Goal: Browse casually: Explore the website without a specific task or goal

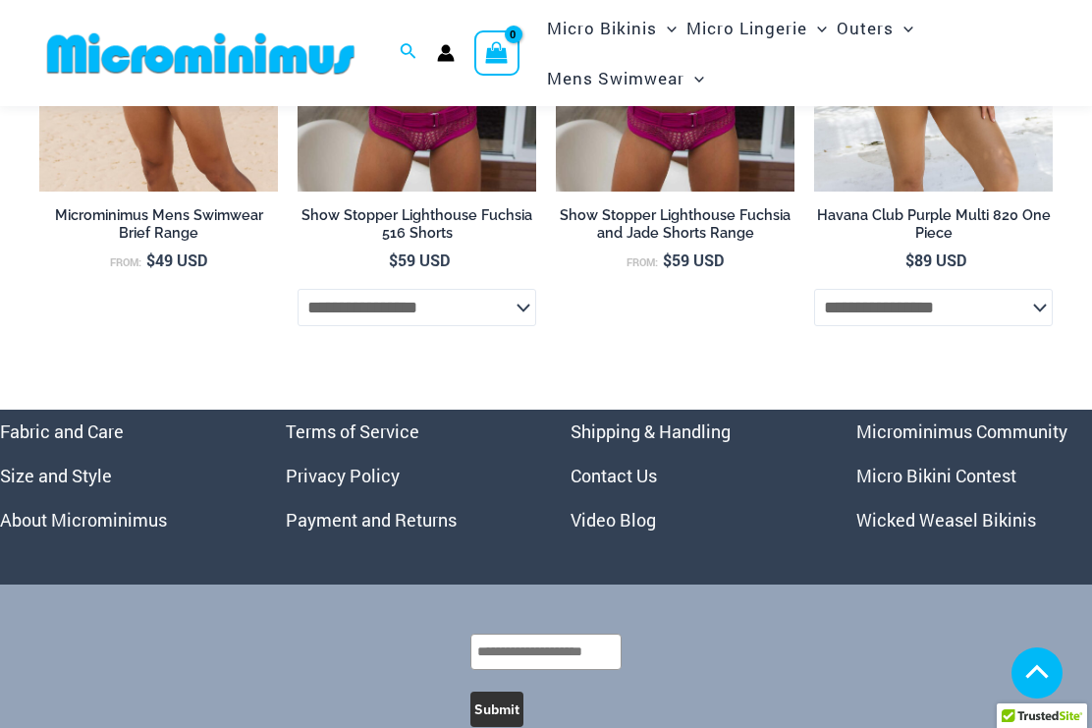
scroll to position [5890, 0]
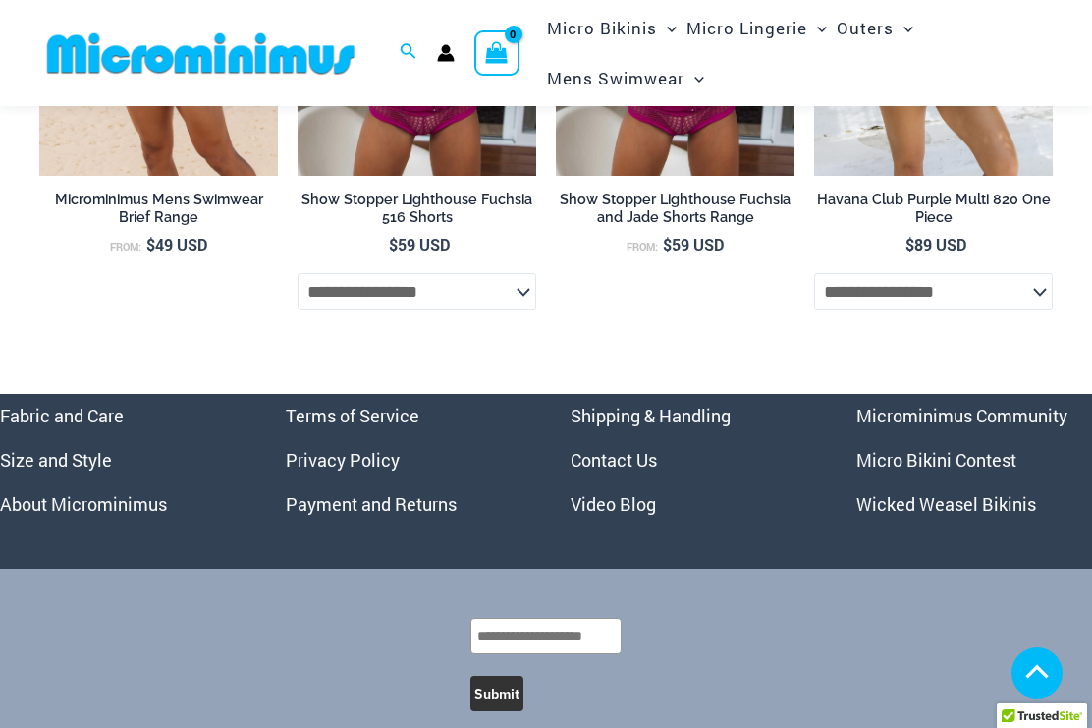
click at [982, 448] on link "Micro Bikini Contest" at bounding box center [936, 460] width 160 height 24
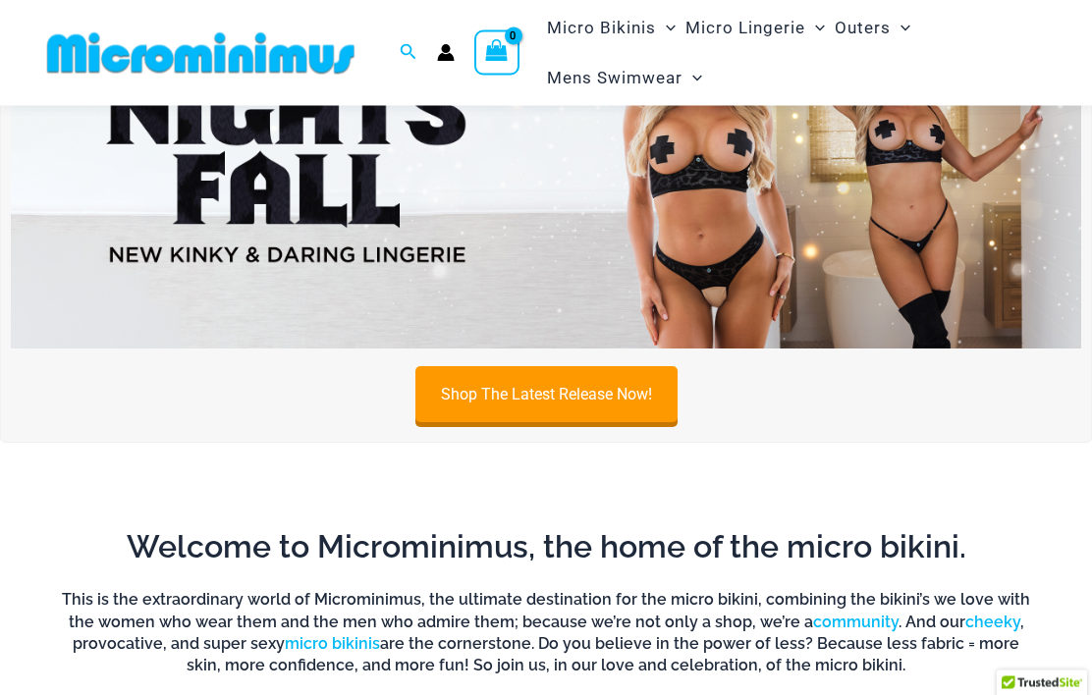
scroll to position [130, 0]
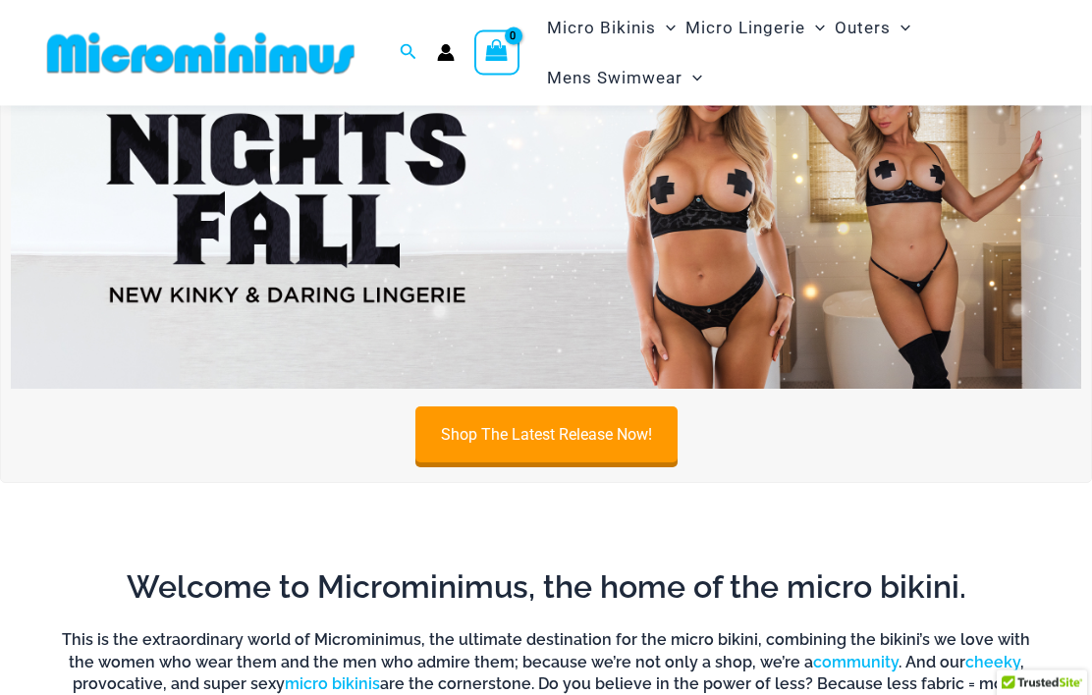
click at [144, 214] on img at bounding box center [546, 208] width 1071 height 363
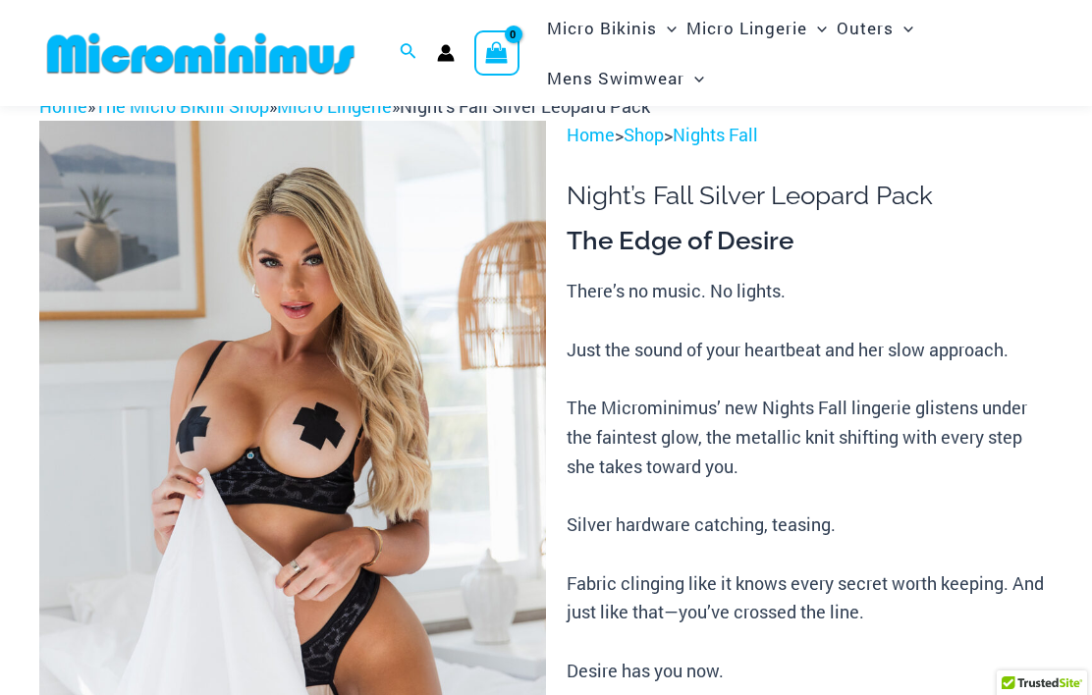
scroll to position [59, 0]
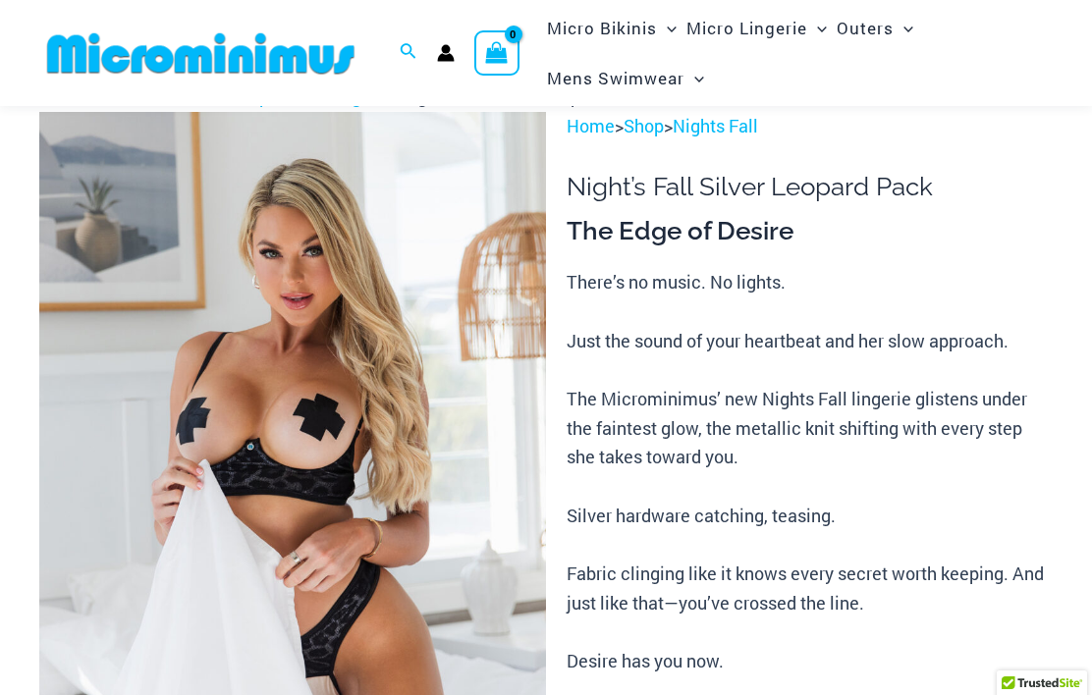
click at [141, 318] on img at bounding box center [292, 492] width 507 height 760
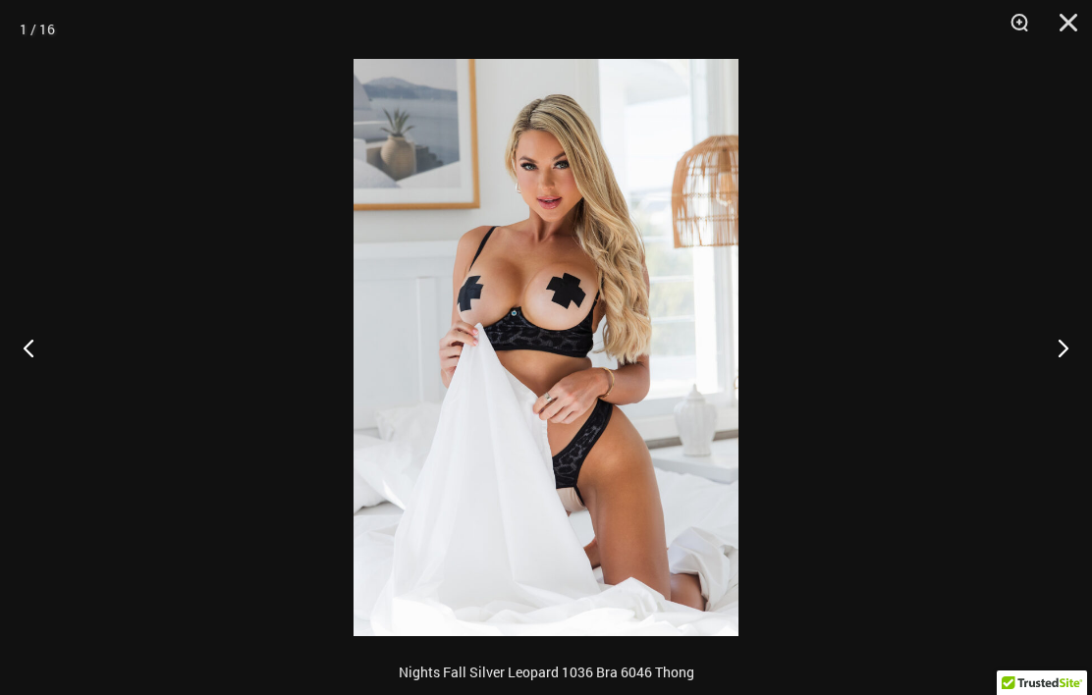
click at [1051, 338] on button "Next" at bounding box center [1055, 348] width 74 height 98
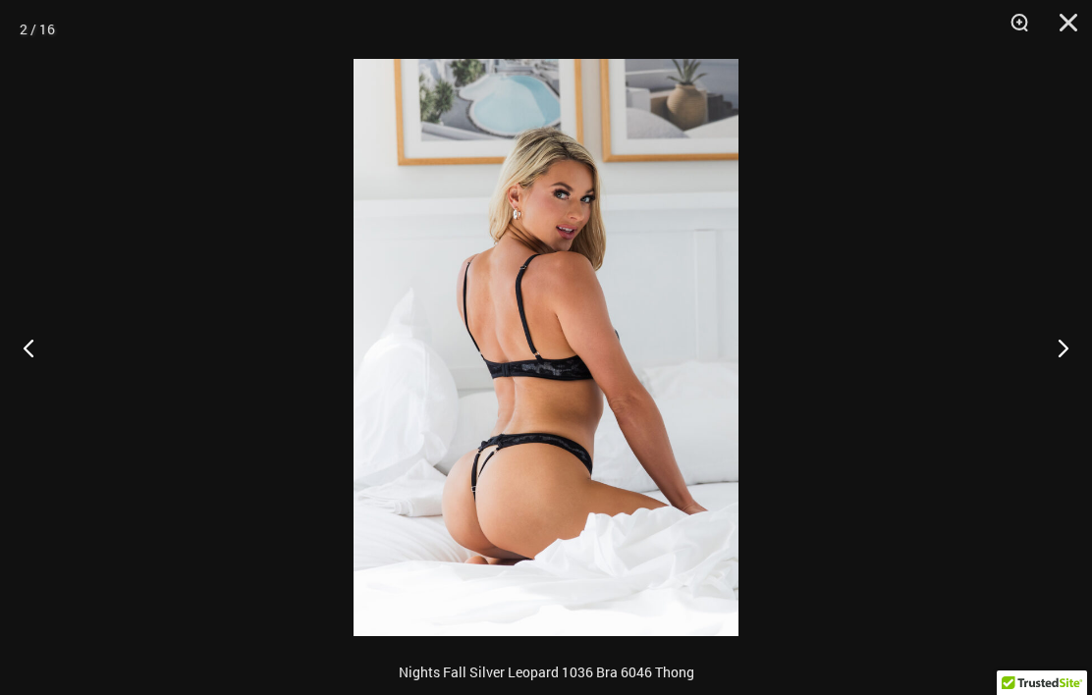
click at [1065, 347] on button "Next" at bounding box center [1055, 348] width 74 height 98
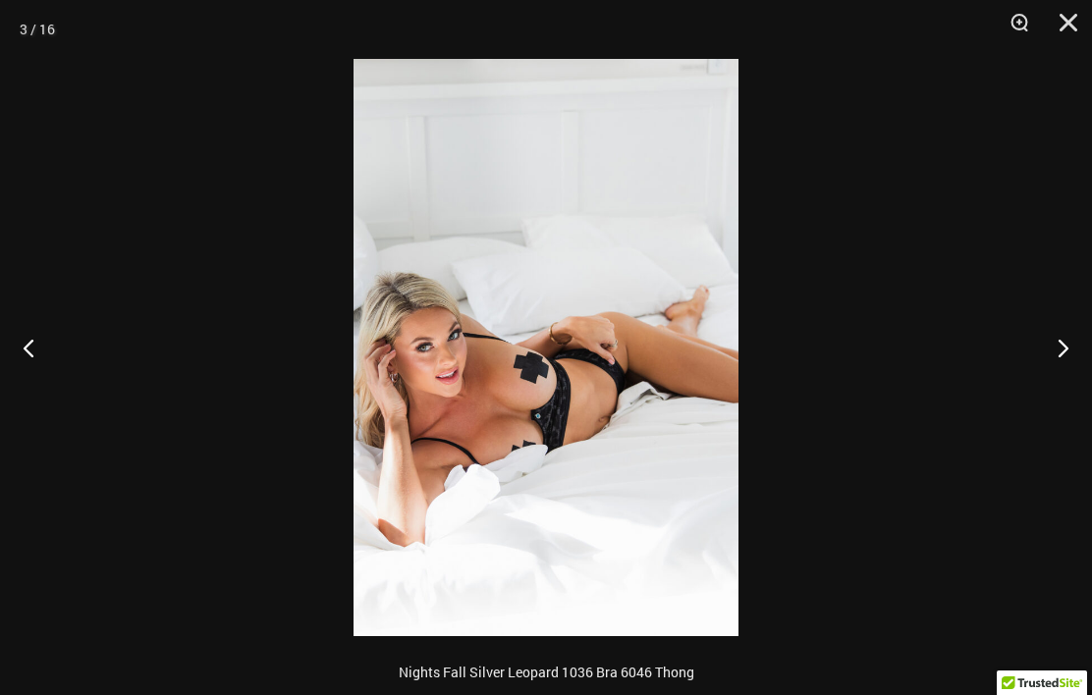
click at [1059, 337] on button "Next" at bounding box center [1055, 348] width 74 height 98
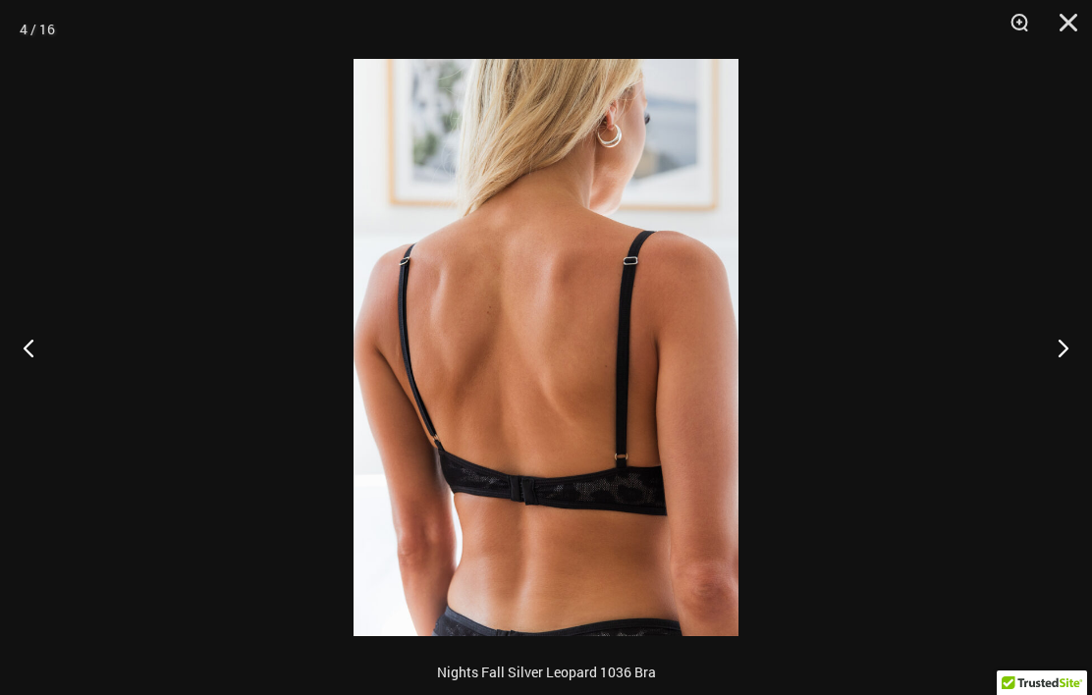
click at [1066, 345] on button "Next" at bounding box center [1055, 348] width 74 height 98
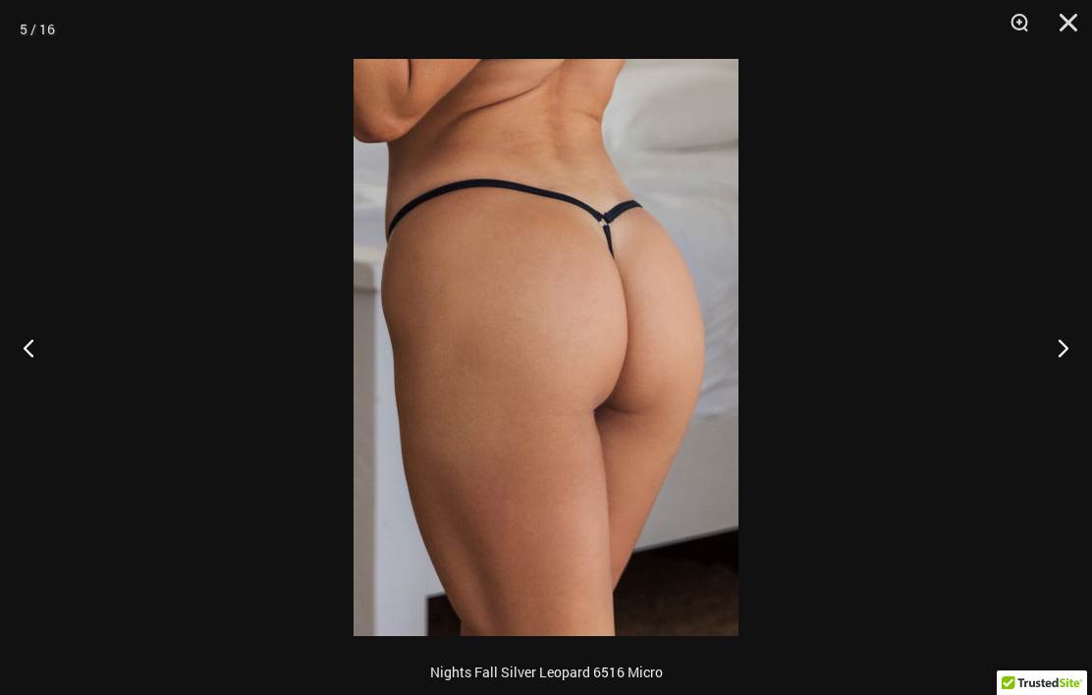
click at [1068, 354] on button "Next" at bounding box center [1055, 348] width 74 height 98
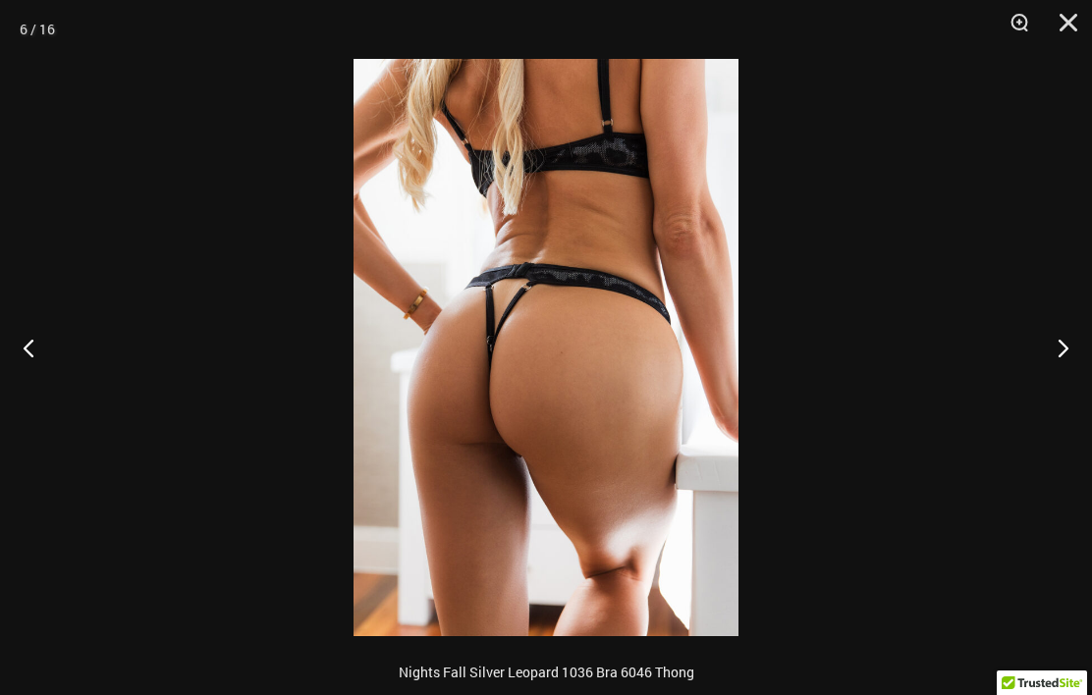
click at [1066, 351] on button "Next" at bounding box center [1055, 348] width 74 height 98
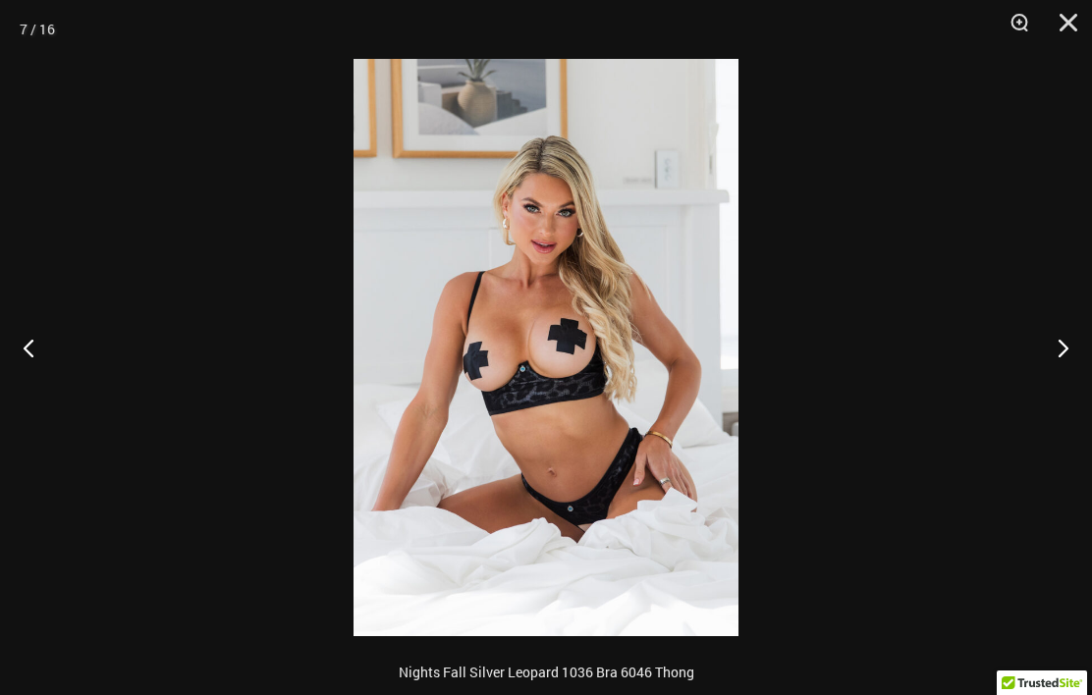
click at [1066, 342] on button "Next" at bounding box center [1055, 348] width 74 height 98
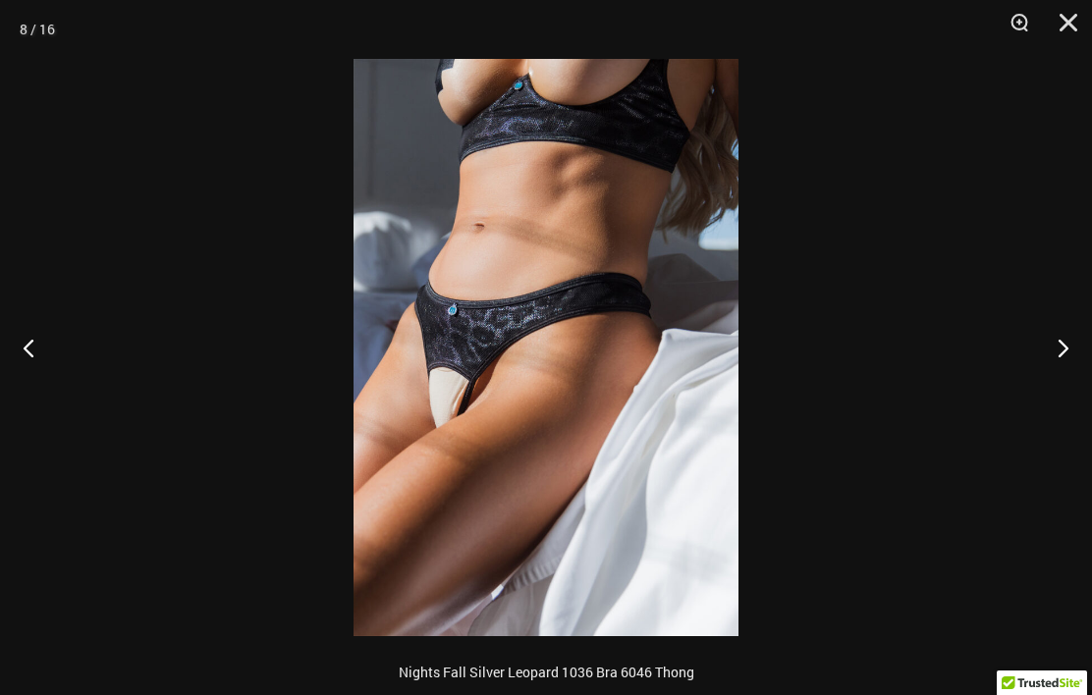
click at [1074, 350] on button "Next" at bounding box center [1055, 348] width 74 height 98
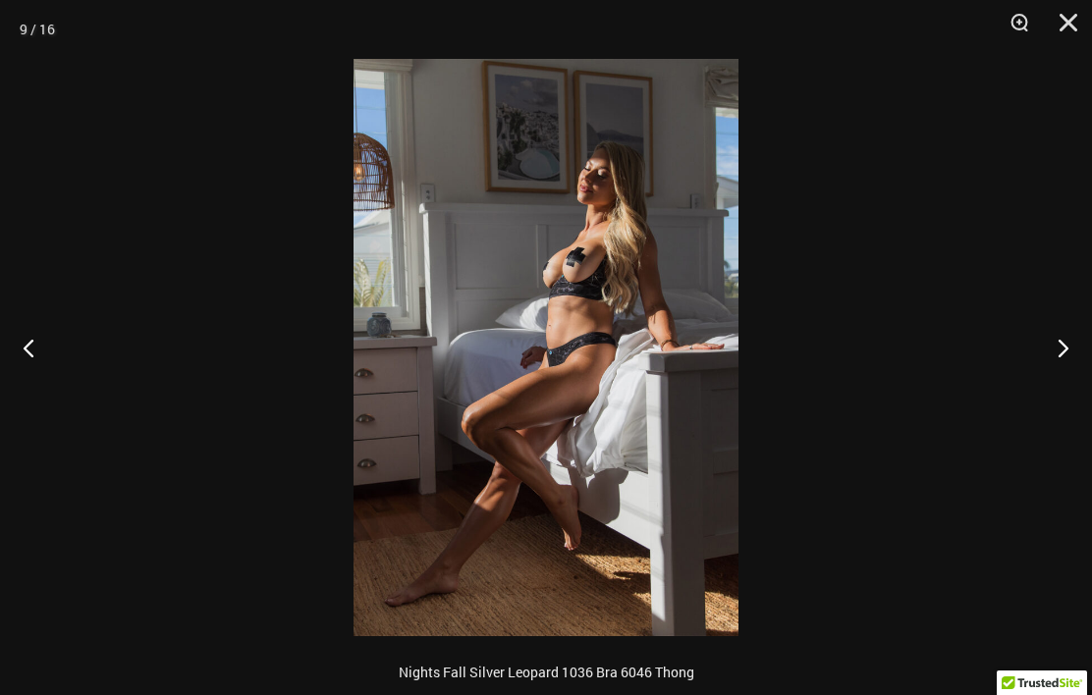
click at [1063, 338] on button "Next" at bounding box center [1055, 348] width 74 height 98
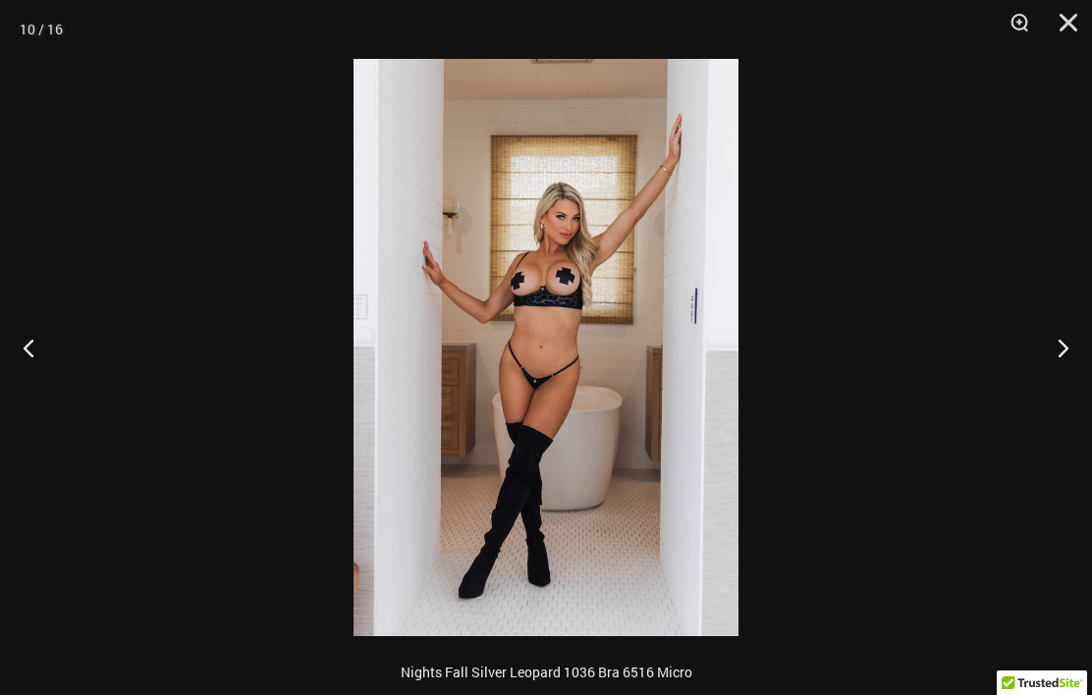
click at [1064, 350] on button "Next" at bounding box center [1055, 348] width 74 height 98
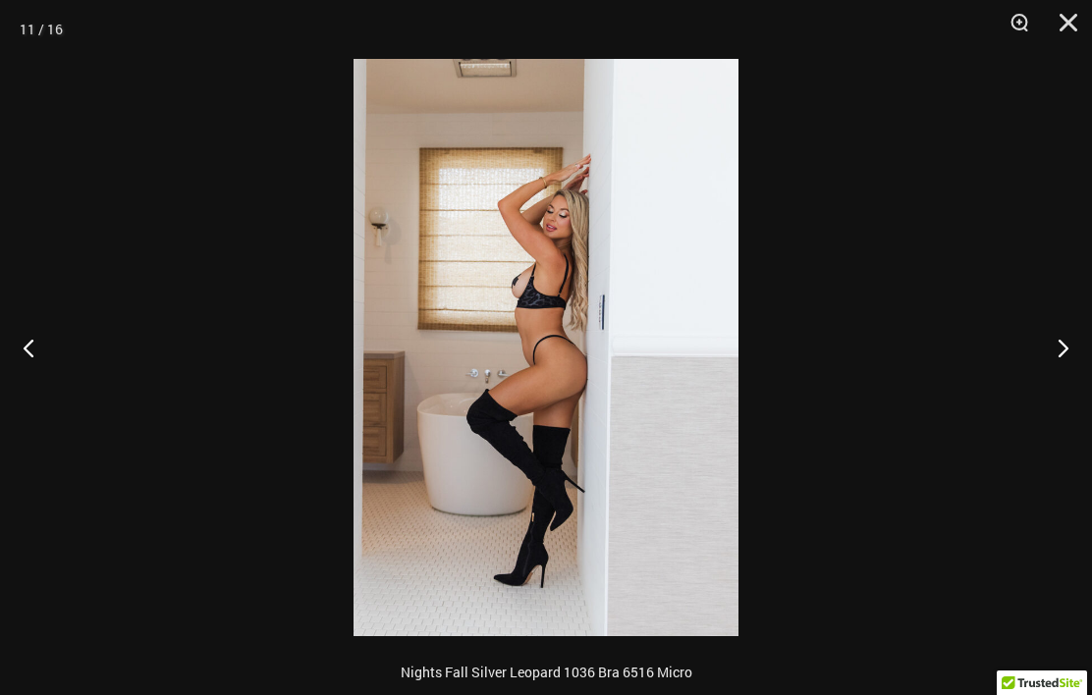
click at [1075, 341] on button "Next" at bounding box center [1055, 348] width 74 height 98
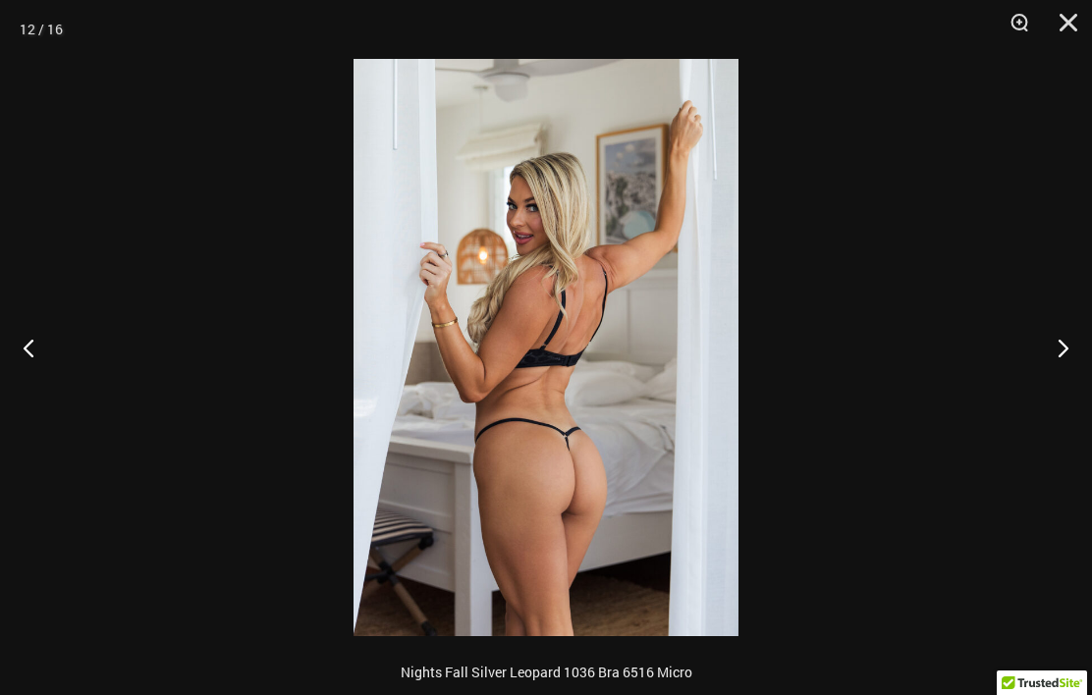
click at [1069, 352] on button "Next" at bounding box center [1055, 348] width 74 height 98
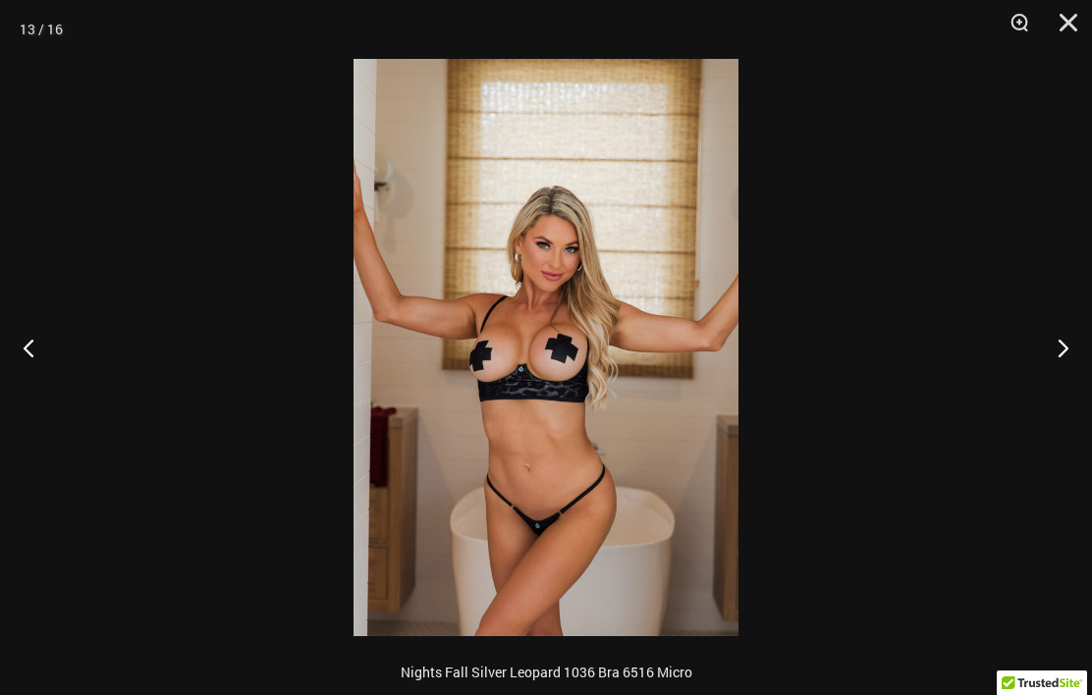
click at [1057, 335] on button "Next" at bounding box center [1055, 348] width 74 height 98
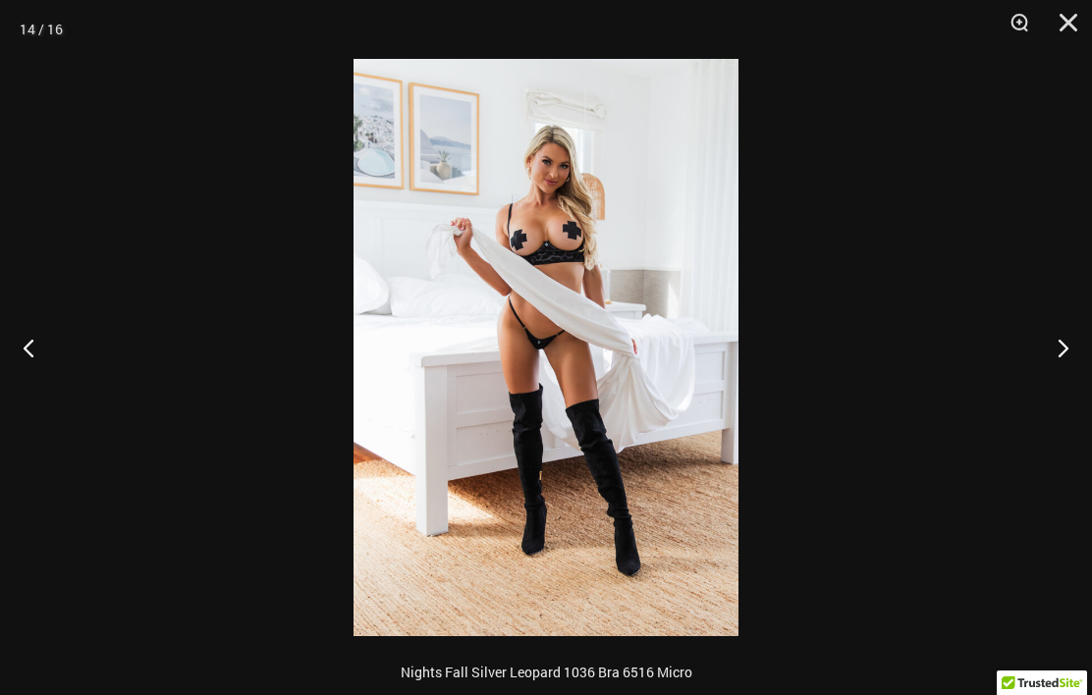
click at [1059, 340] on button "Next" at bounding box center [1055, 348] width 74 height 98
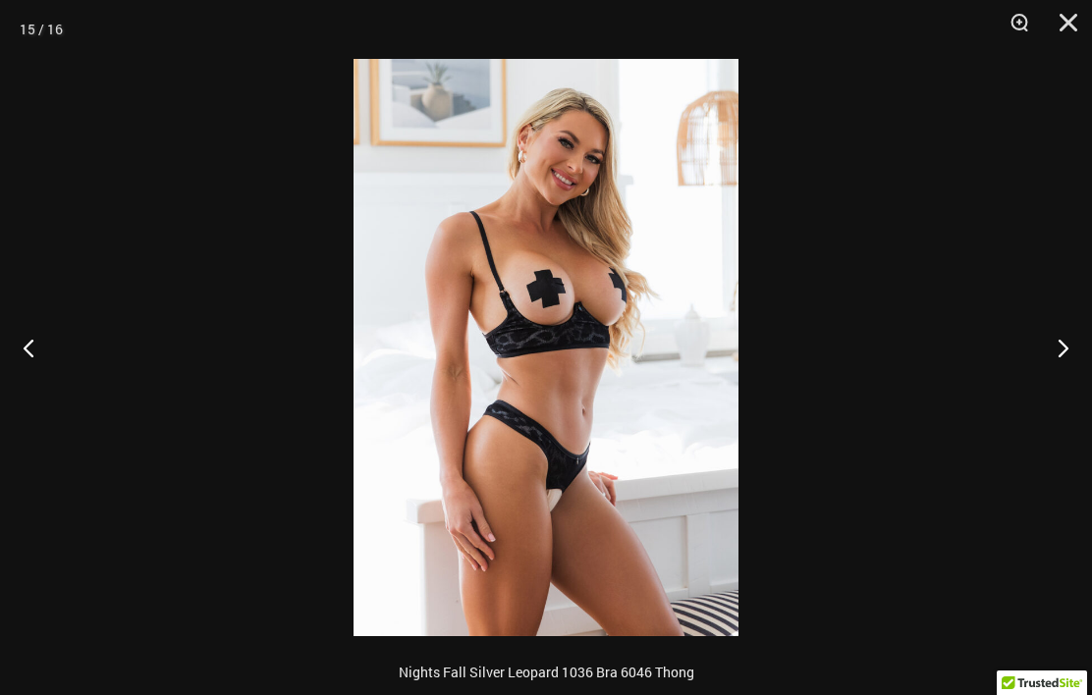
click at [1056, 347] on button "Next" at bounding box center [1055, 348] width 74 height 98
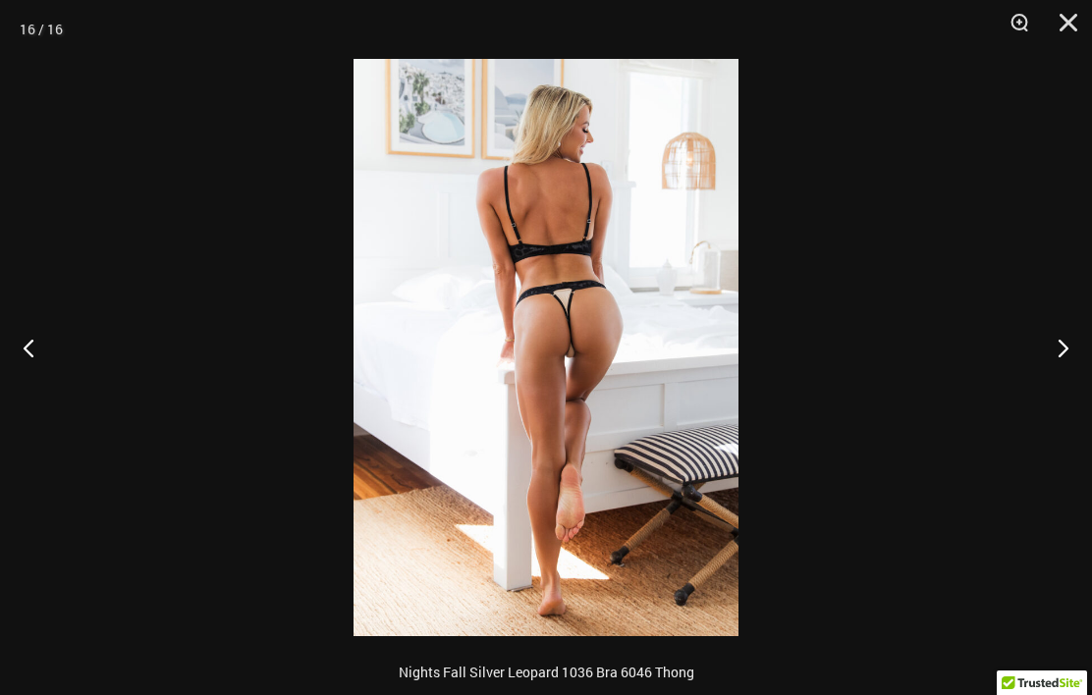
click at [1056, 349] on button "Next" at bounding box center [1055, 348] width 74 height 98
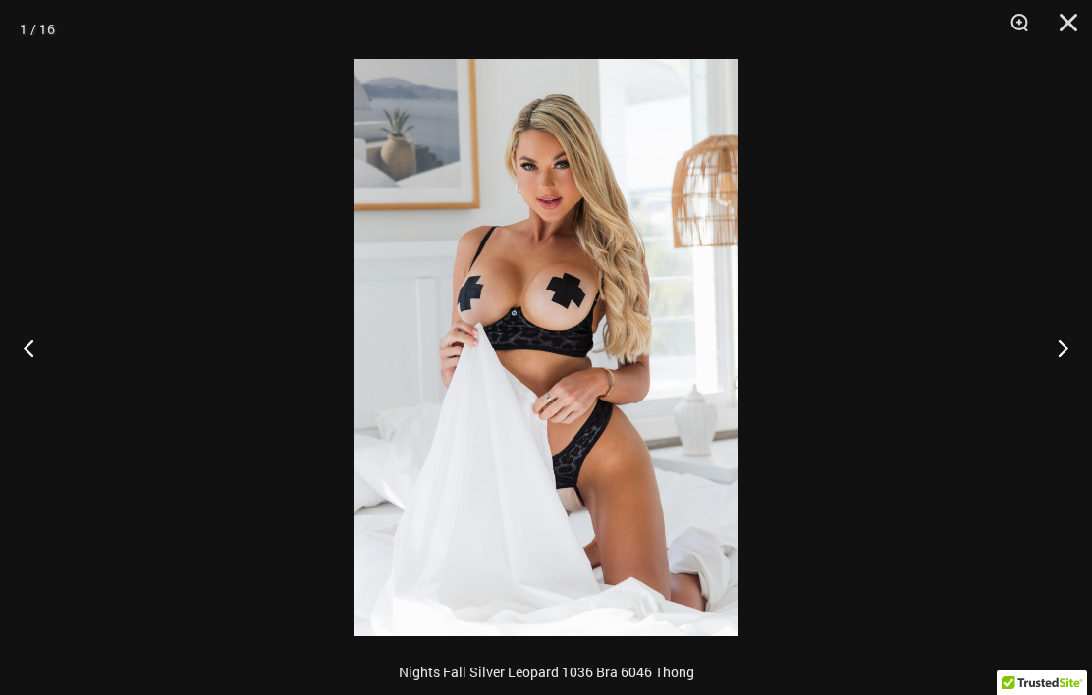
click at [1059, 349] on button "Next" at bounding box center [1055, 348] width 74 height 98
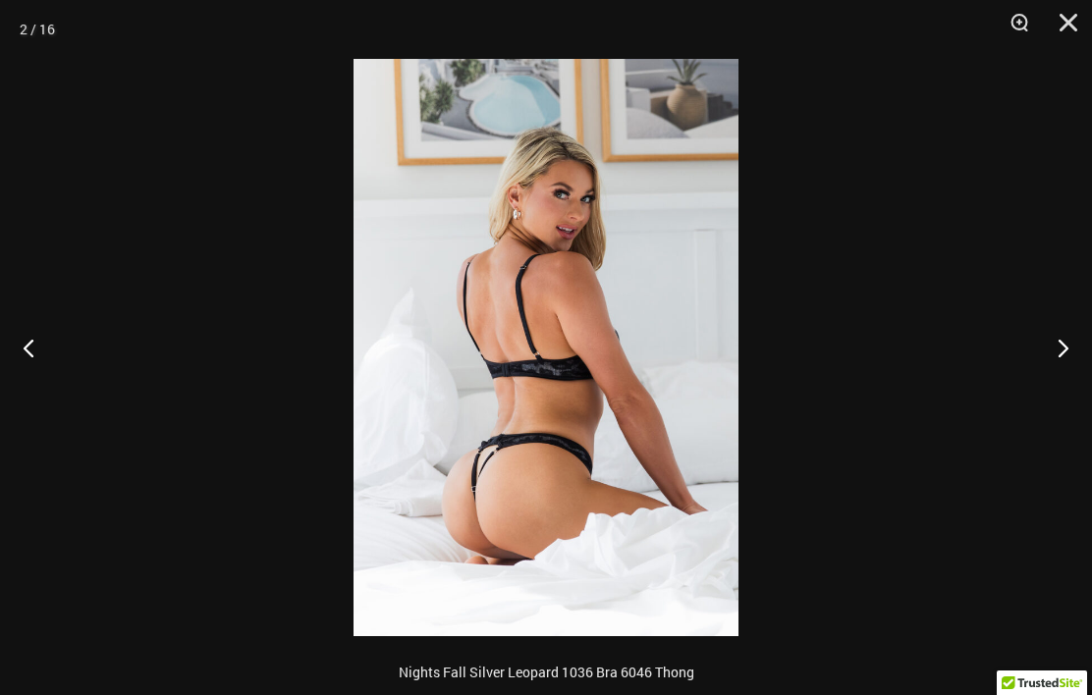
click at [1064, 345] on button "Next" at bounding box center [1055, 348] width 74 height 98
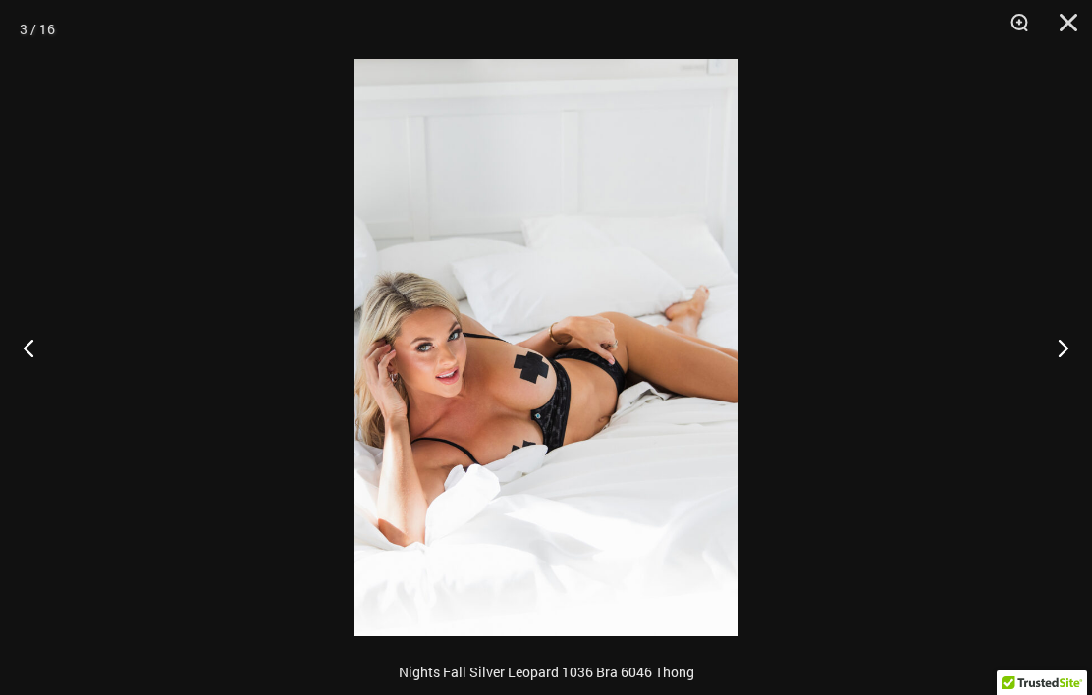
click at [1065, 347] on button "Next" at bounding box center [1055, 348] width 74 height 98
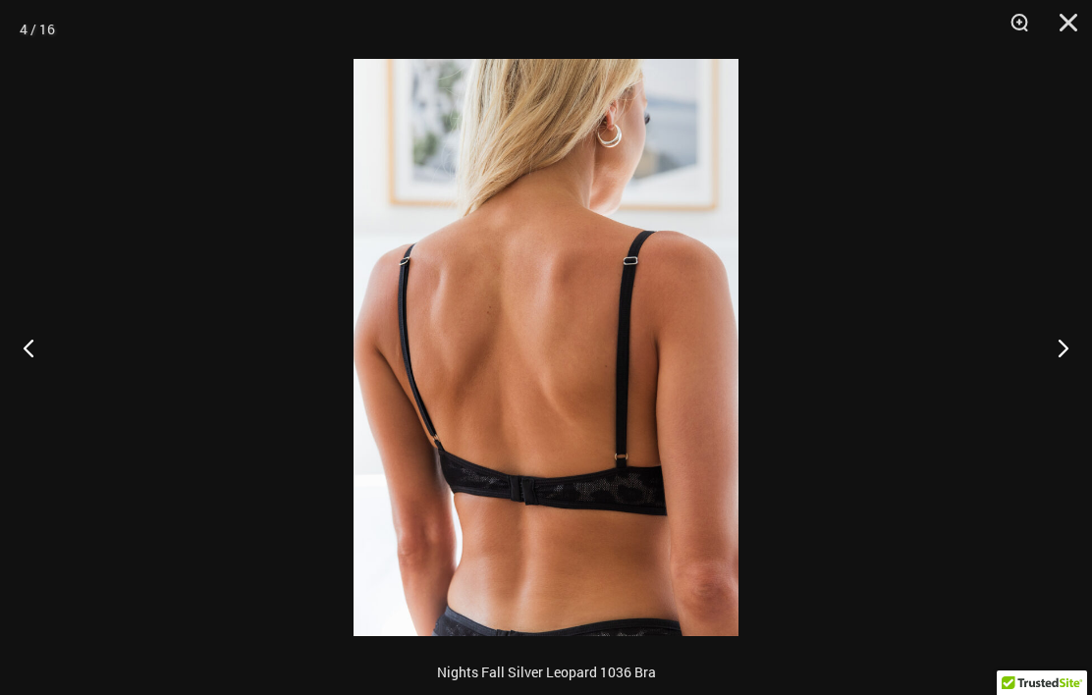
click at [1064, 346] on button "Next" at bounding box center [1055, 348] width 74 height 98
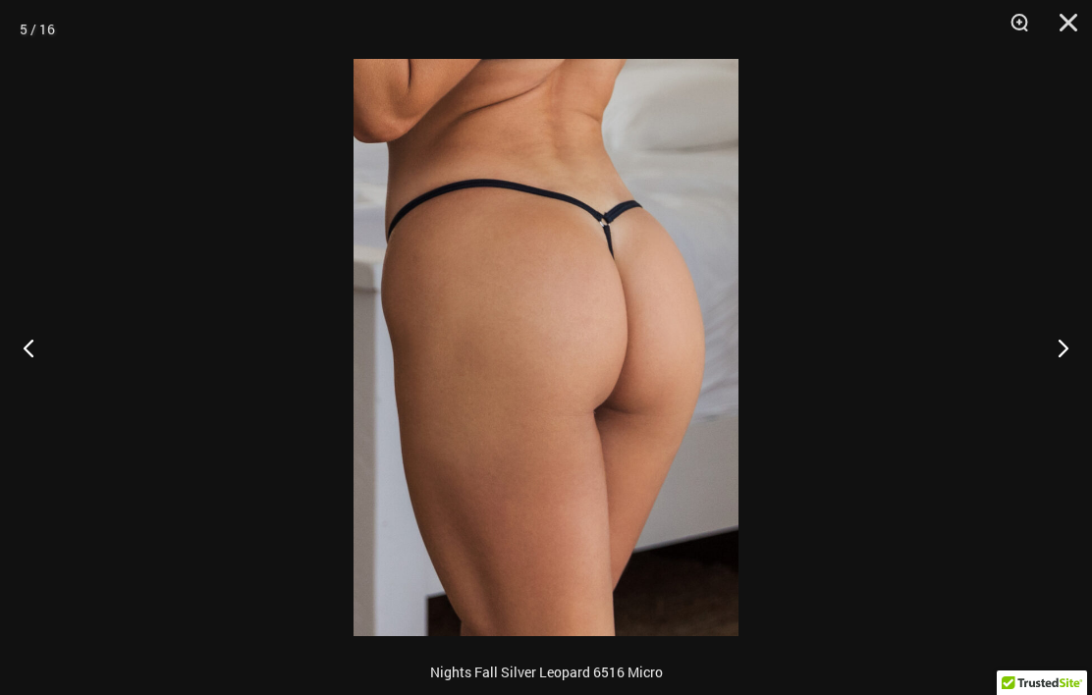
click at [1069, 352] on button "Next" at bounding box center [1055, 348] width 74 height 98
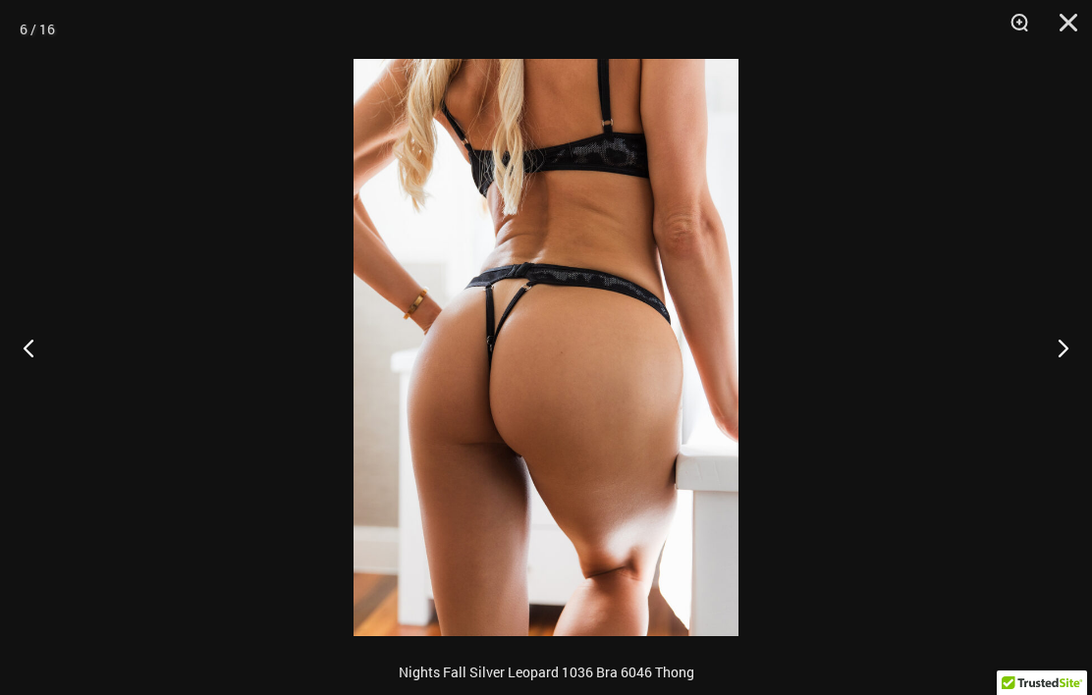
click at [1067, 348] on button "Next" at bounding box center [1055, 348] width 74 height 98
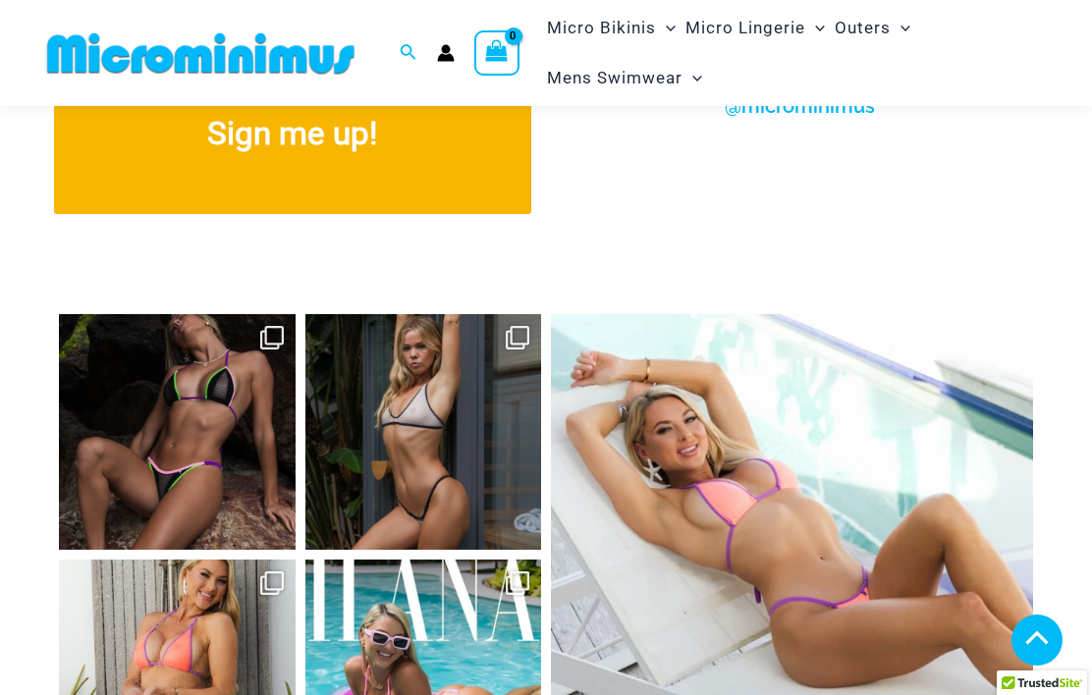
scroll to position [7258, 0]
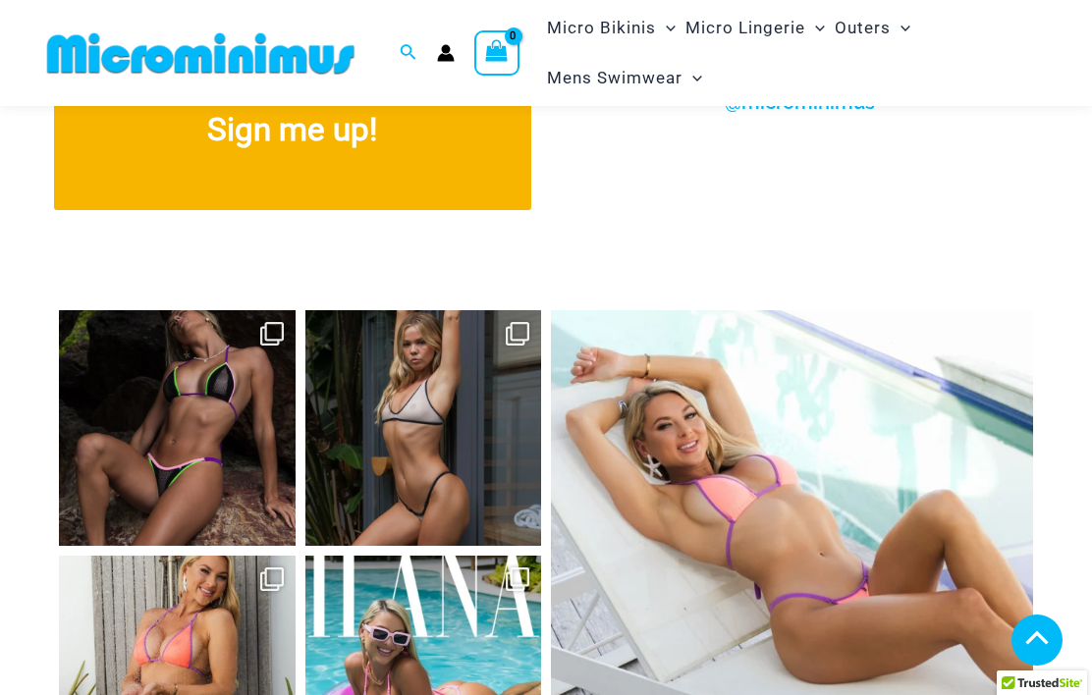
click at [419, 359] on link "Open" at bounding box center [423, 428] width 237 height 237
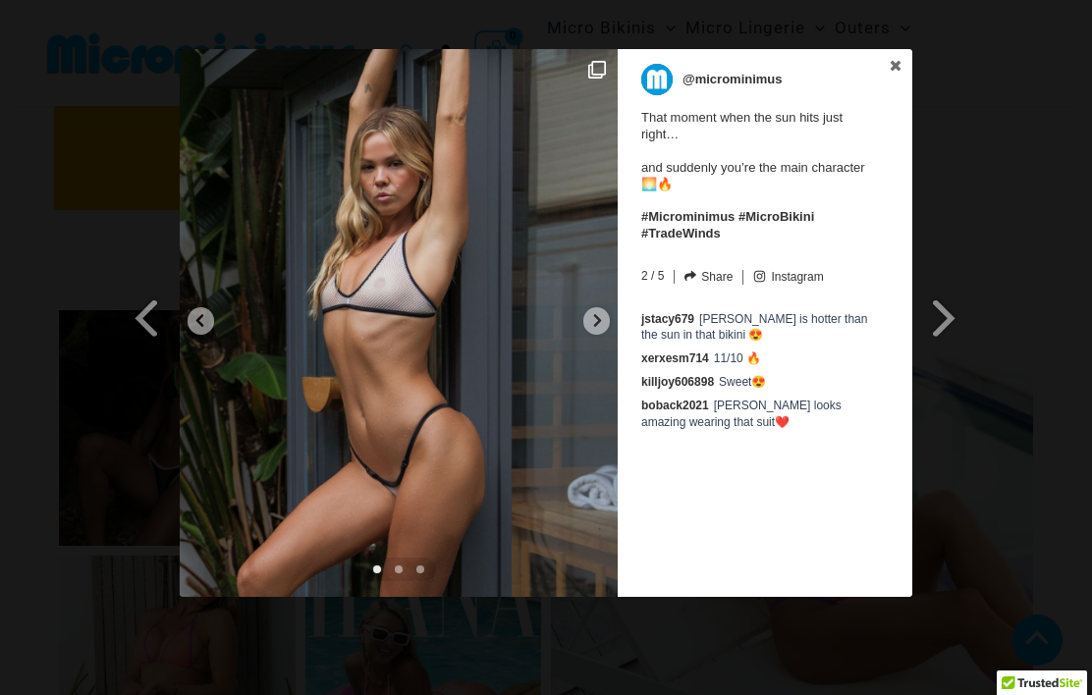
click at [607, 307] on img at bounding box center [399, 323] width 438 height 548
click at [609, 329] on img at bounding box center [399, 323] width 438 height 548
click at [588, 327] on div at bounding box center [596, 320] width 27 height 27
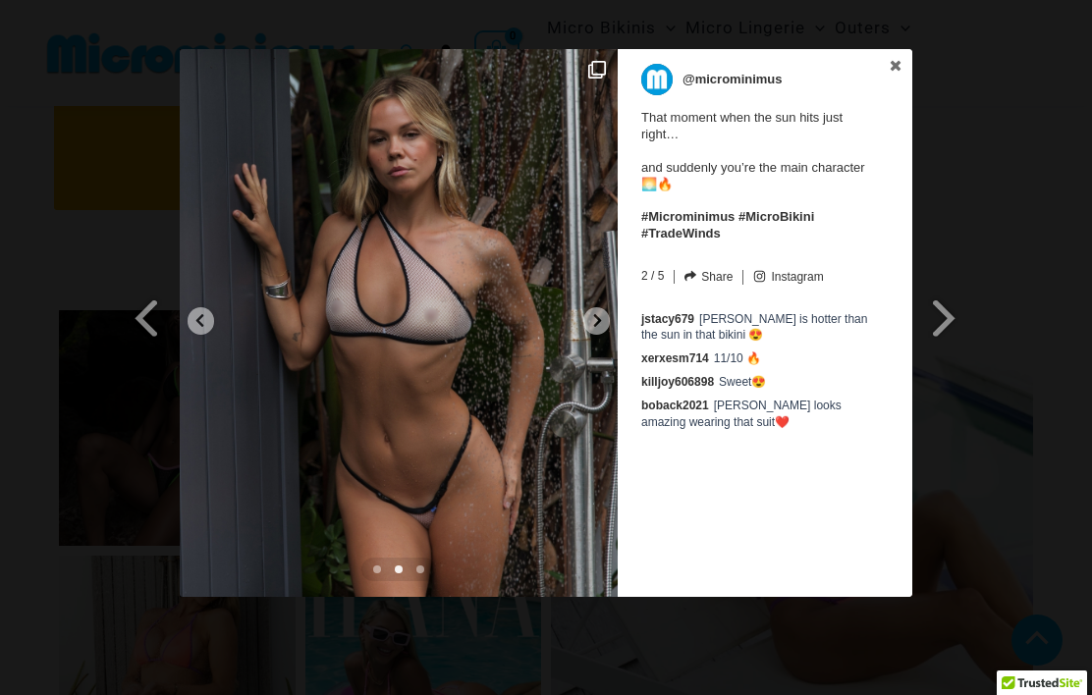
click at [588, 326] on div at bounding box center [596, 320] width 27 height 27
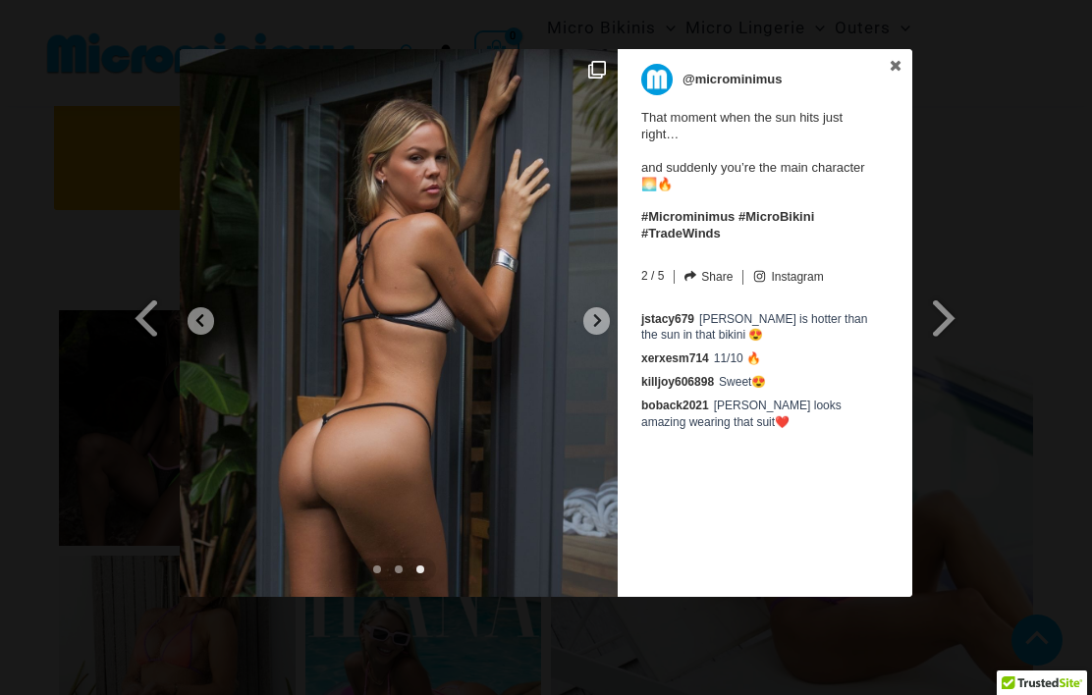
click at [606, 334] on img at bounding box center [399, 323] width 438 height 548
click at [604, 315] on icon at bounding box center [597, 320] width 15 height 15
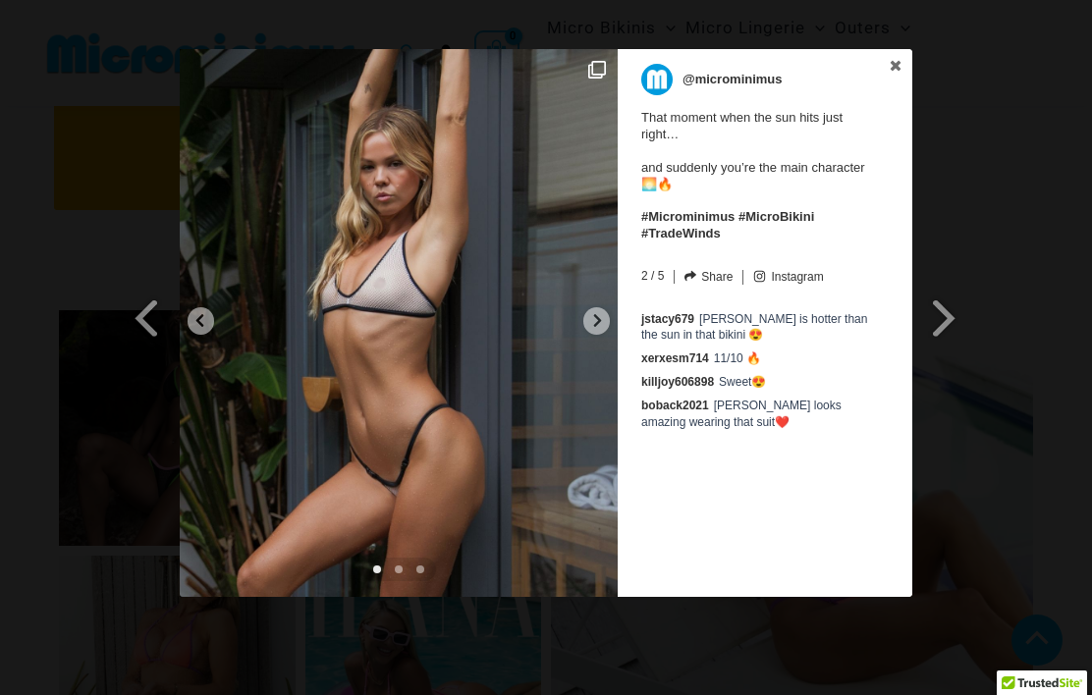
click at [603, 323] on icon at bounding box center [597, 320] width 15 height 15
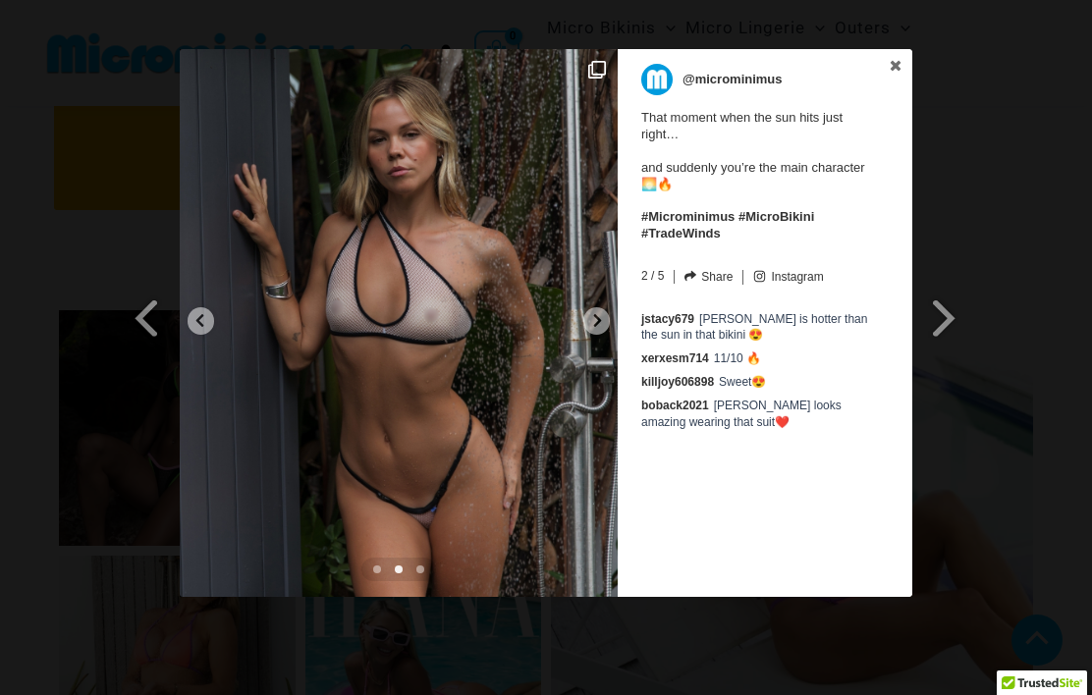
click at [596, 320] on icon at bounding box center [597, 320] width 15 height 15
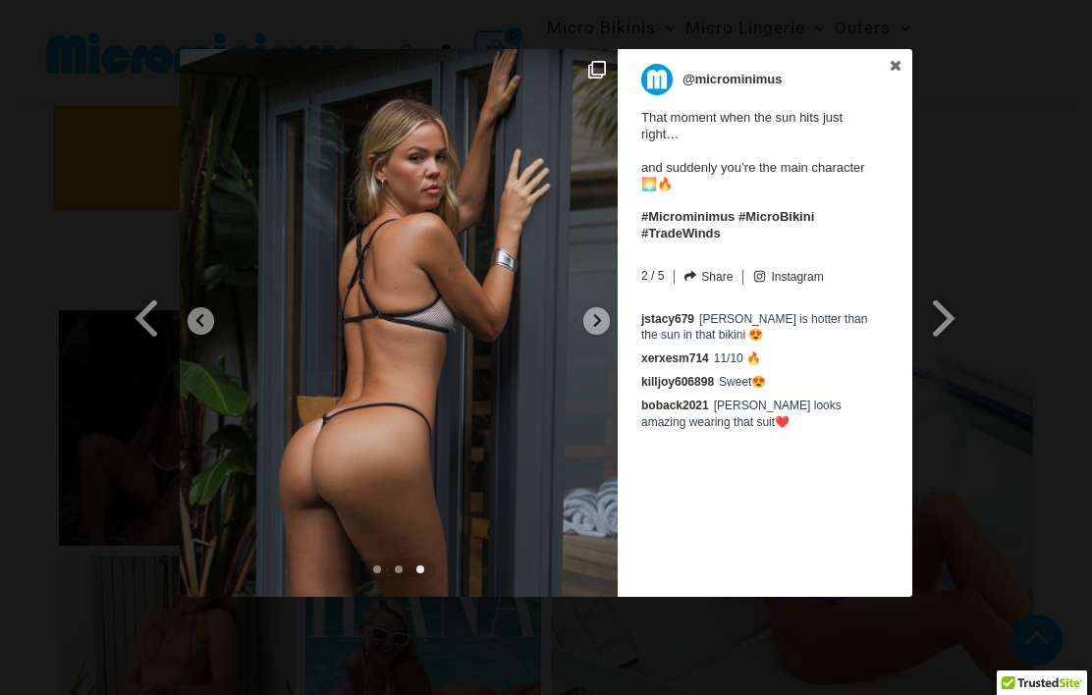
click at [608, 314] on div at bounding box center [596, 320] width 27 height 27
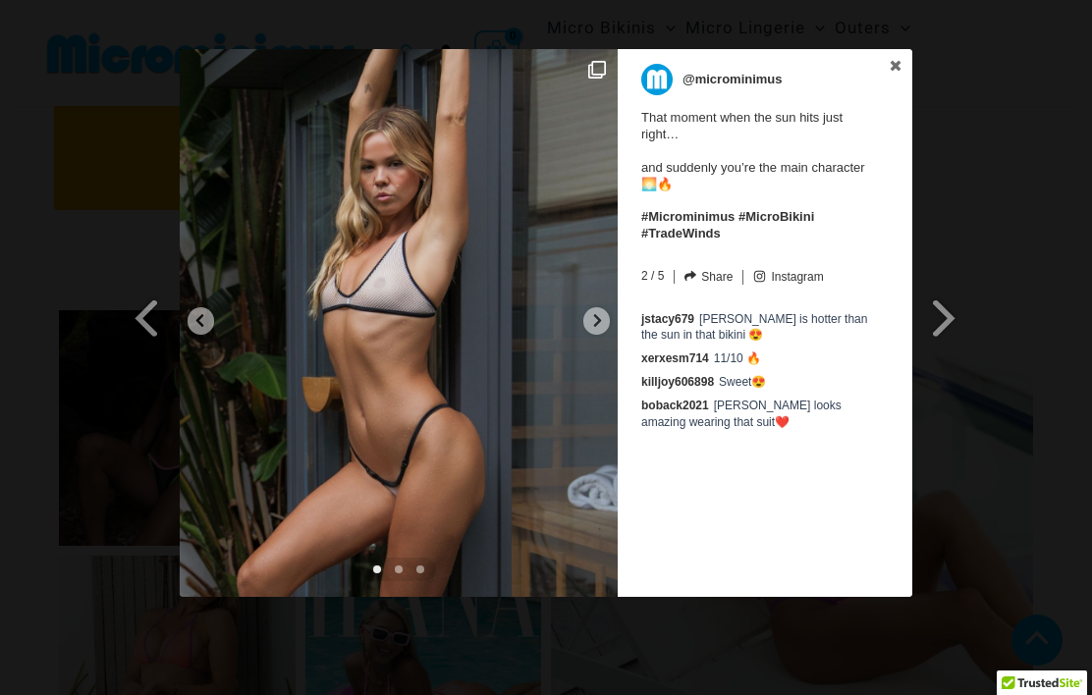
click at [608, 322] on div at bounding box center [596, 320] width 27 height 27
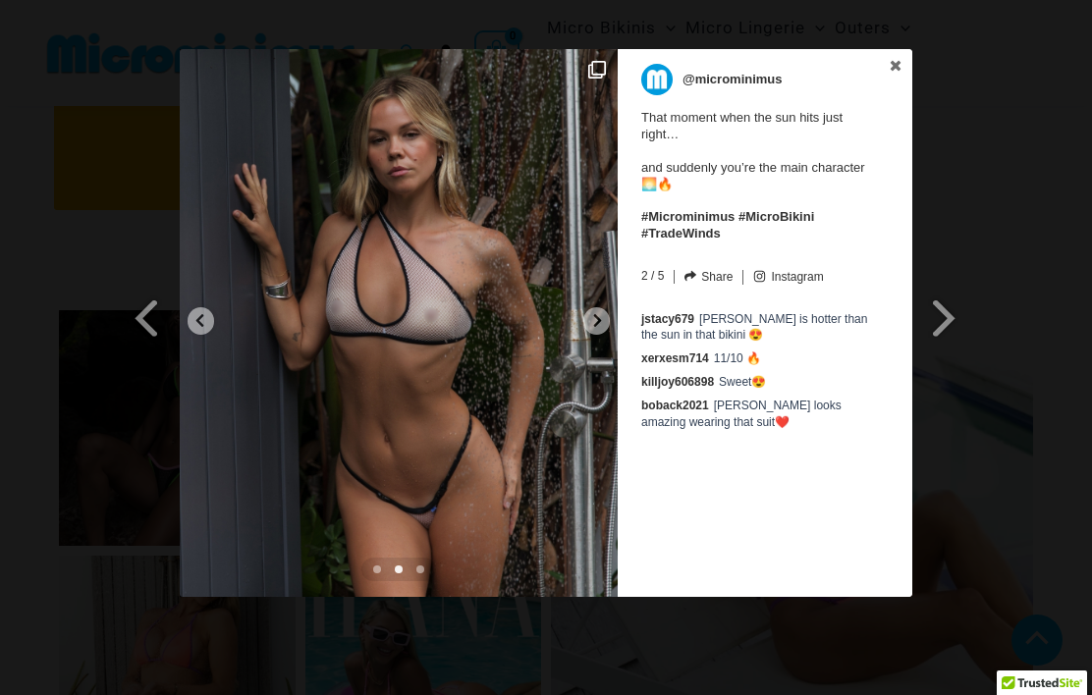
click at [595, 319] on icon at bounding box center [597, 320] width 15 height 15
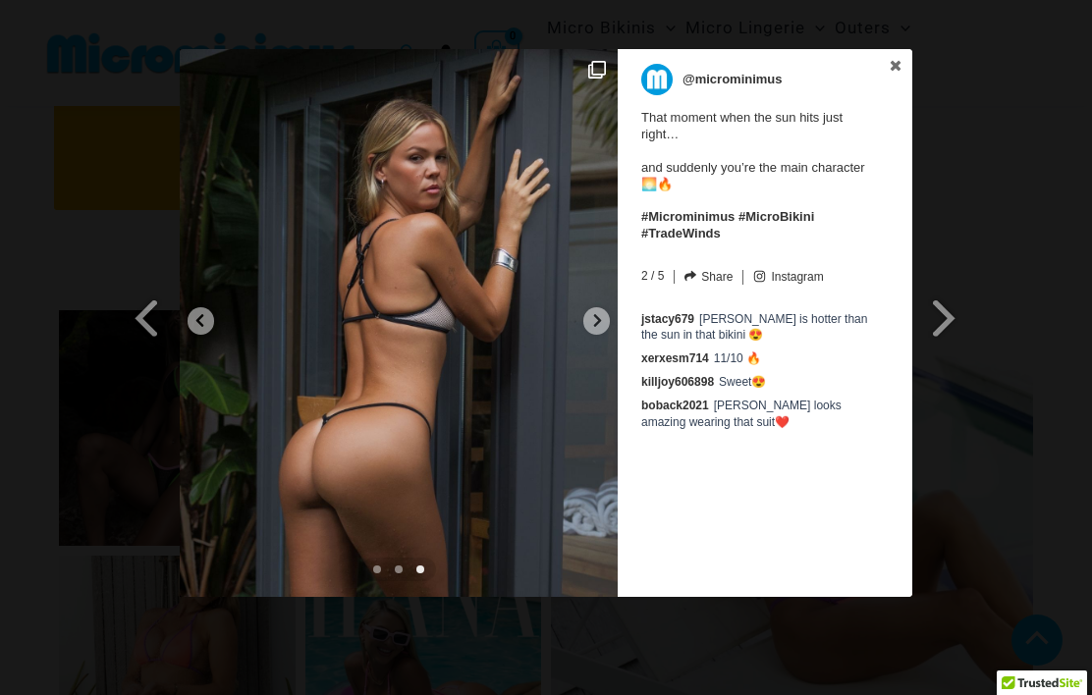
click at [949, 312] on span at bounding box center [944, 318] width 33 height 44
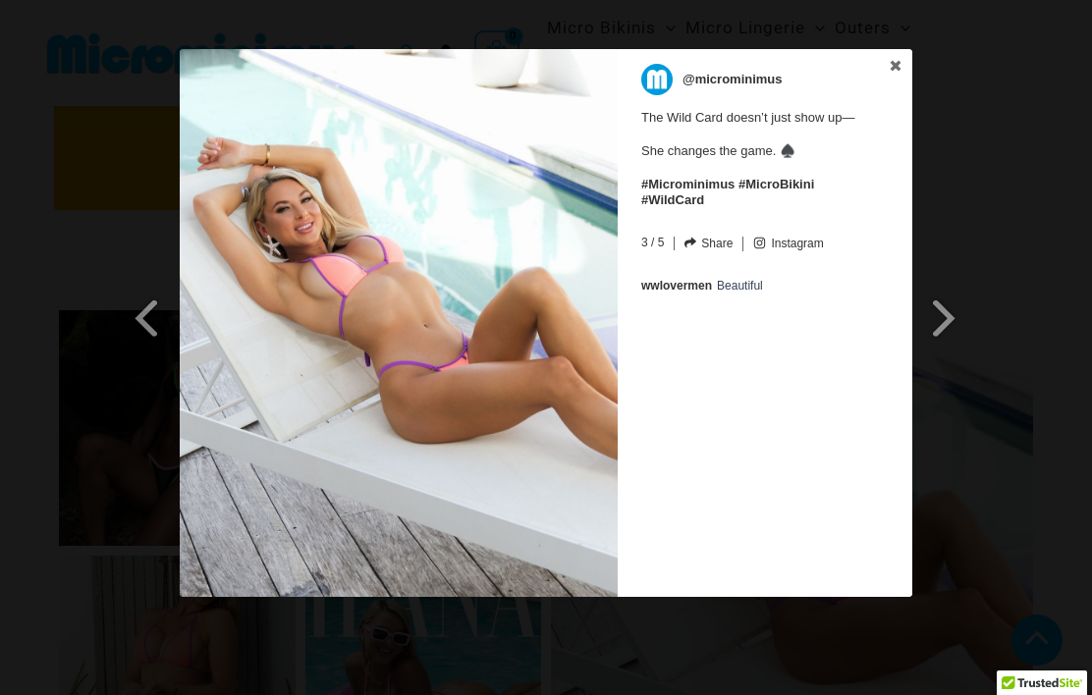
click at [1010, 211] on div "Previous Slide Next Slide @microminimus The Wild Card doesn’t just show up— She…" at bounding box center [546, 325] width 1092 height 553
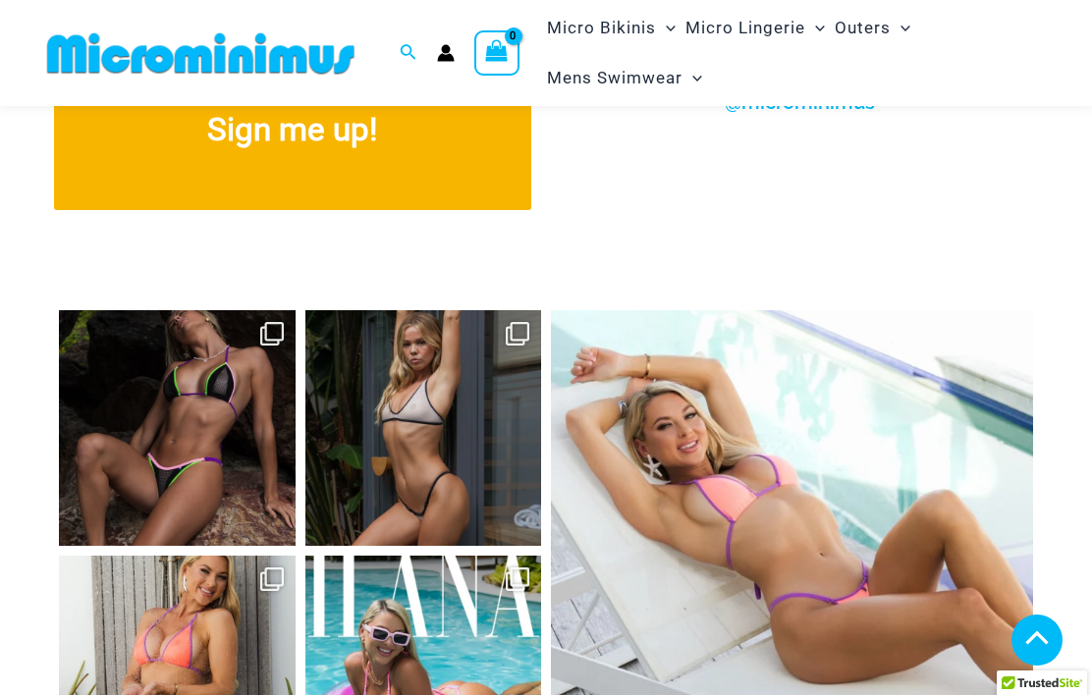
click at [204, 389] on link "Open" at bounding box center [177, 428] width 237 height 237
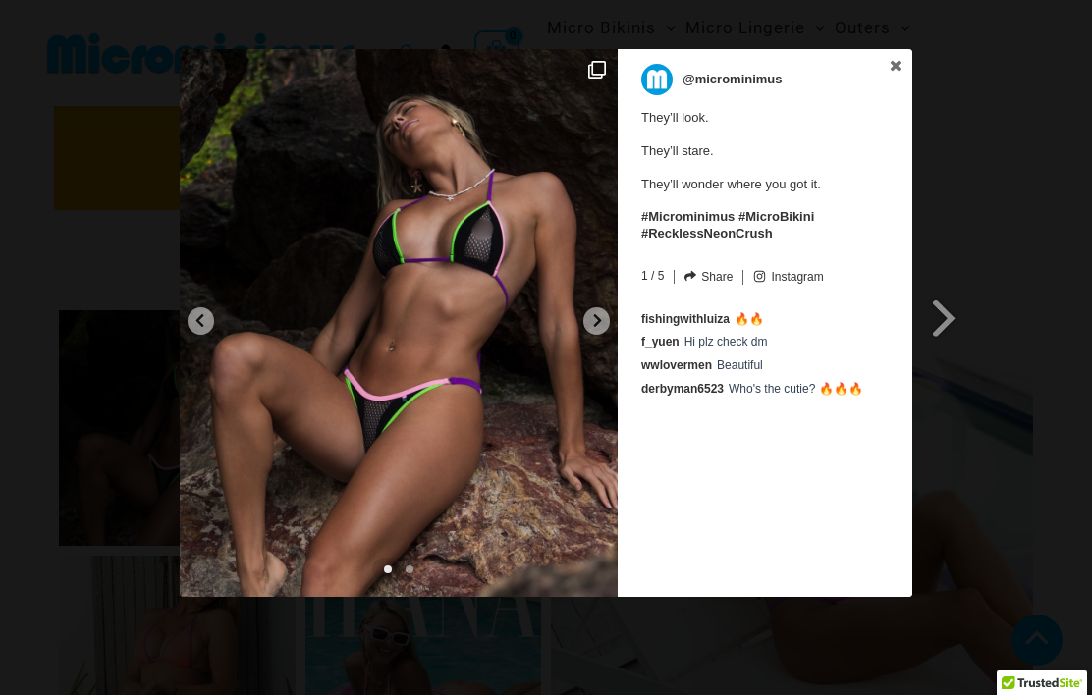
click at [612, 317] on img at bounding box center [399, 323] width 438 height 548
click at [608, 333] on img at bounding box center [399, 323] width 438 height 548
click at [592, 317] on icon at bounding box center [597, 320] width 15 height 15
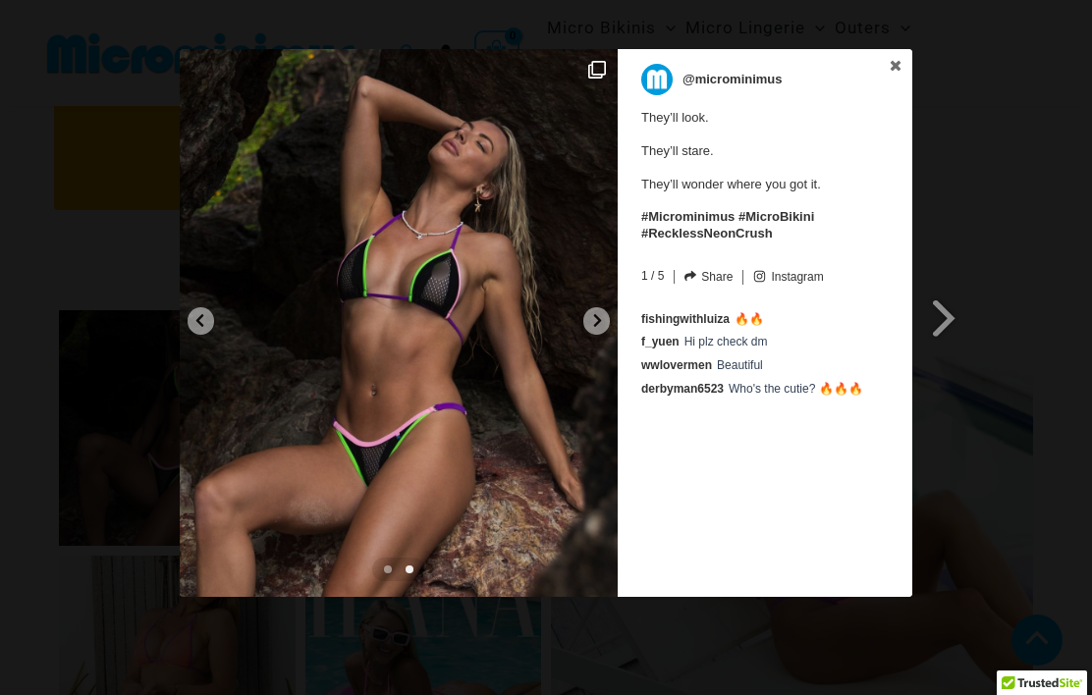
click at [581, 311] on img at bounding box center [399, 323] width 438 height 548
click at [591, 321] on icon at bounding box center [597, 320] width 15 height 15
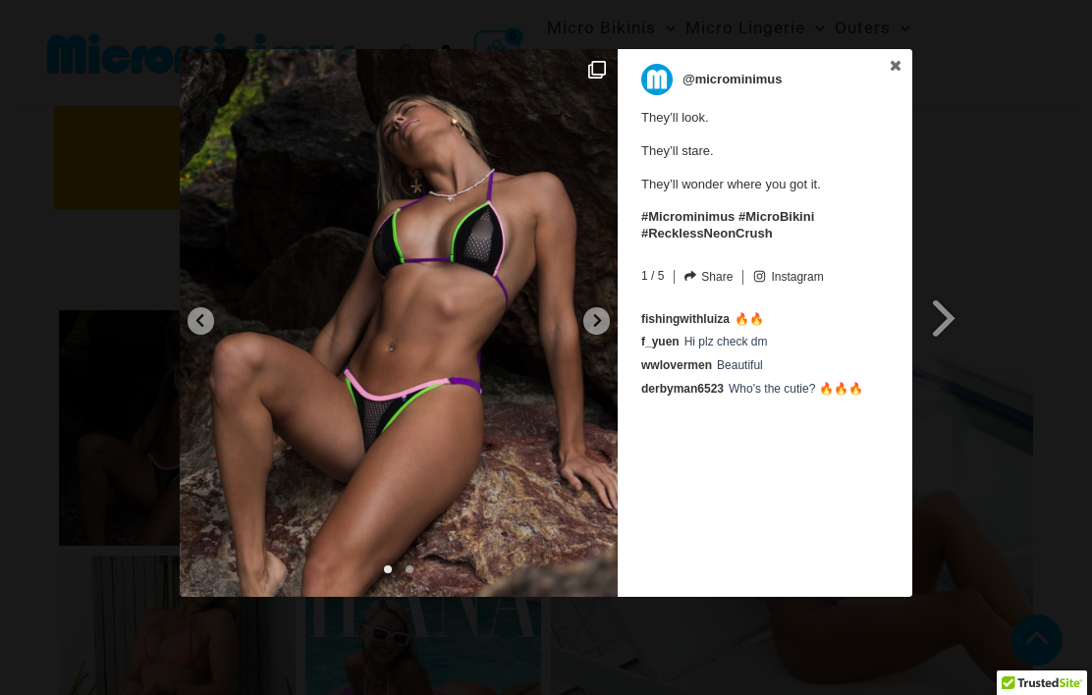
click at [597, 324] on icon at bounding box center [598, 320] width 8 height 13
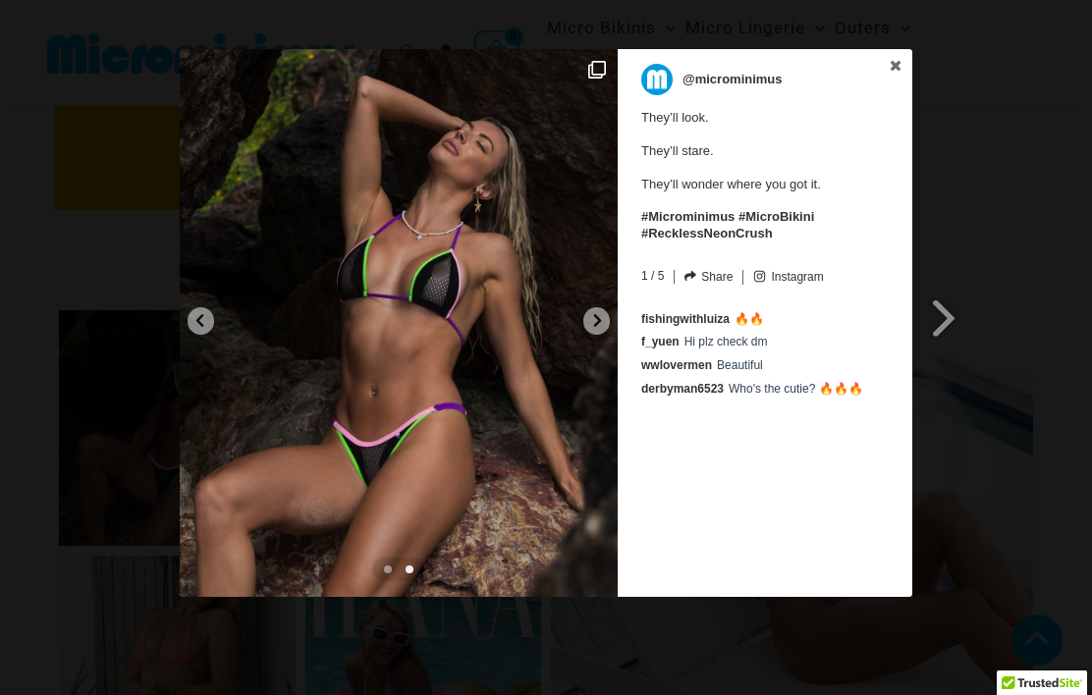
click at [956, 330] on span at bounding box center [944, 318] width 33 height 44
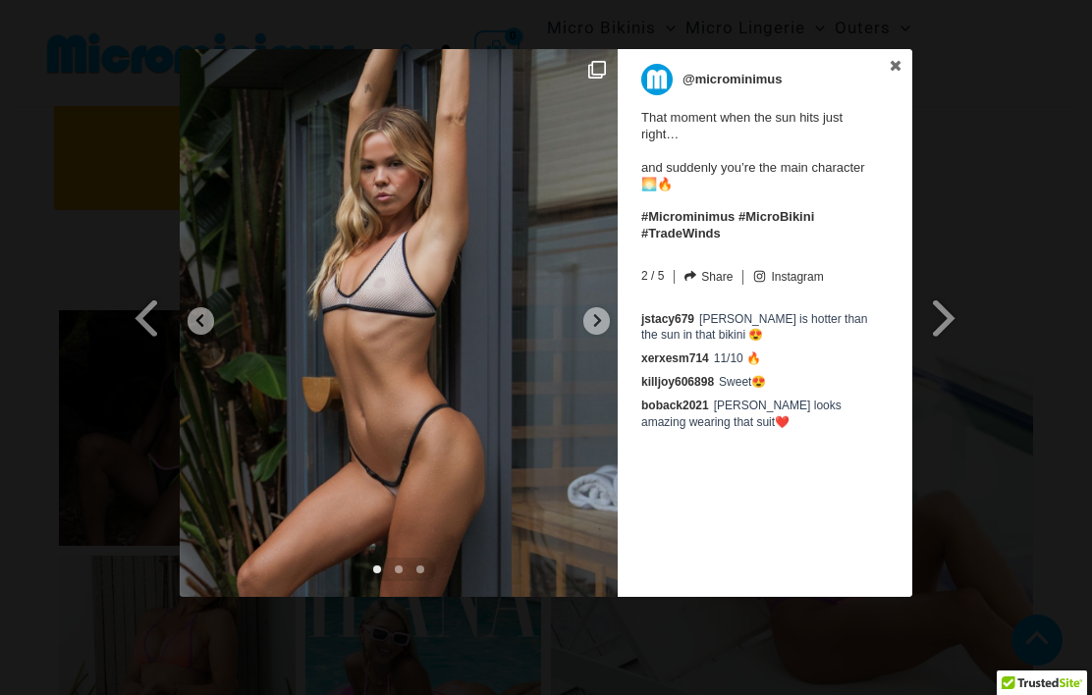
click at [133, 323] on span at bounding box center [147, 318] width 33 height 44
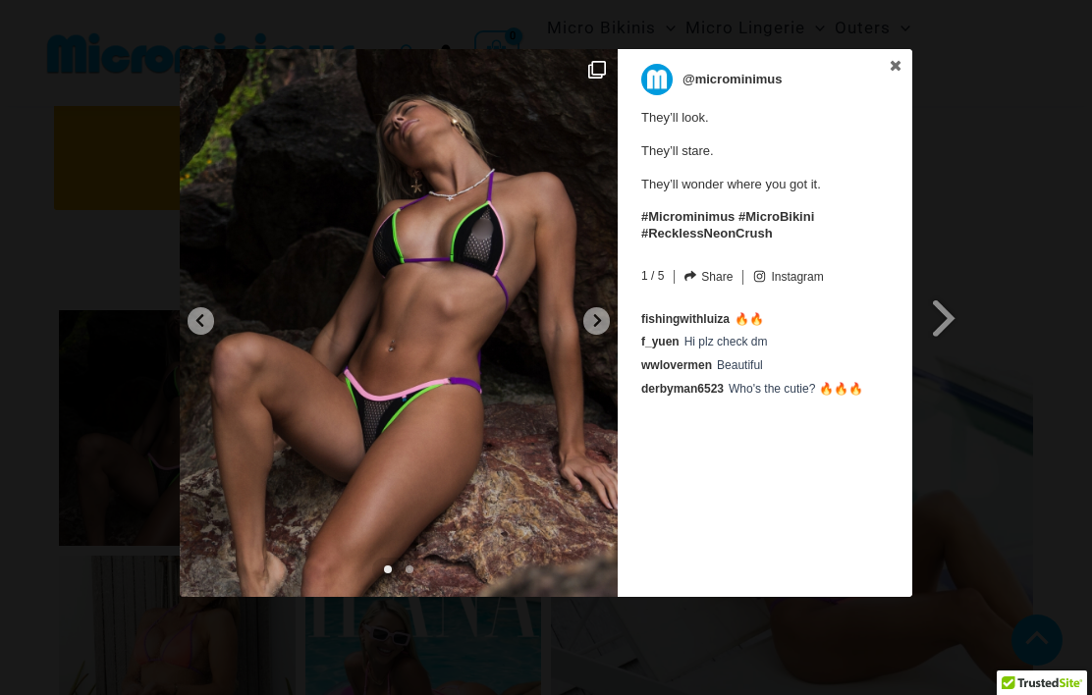
click at [952, 315] on span at bounding box center [944, 318] width 33 height 44
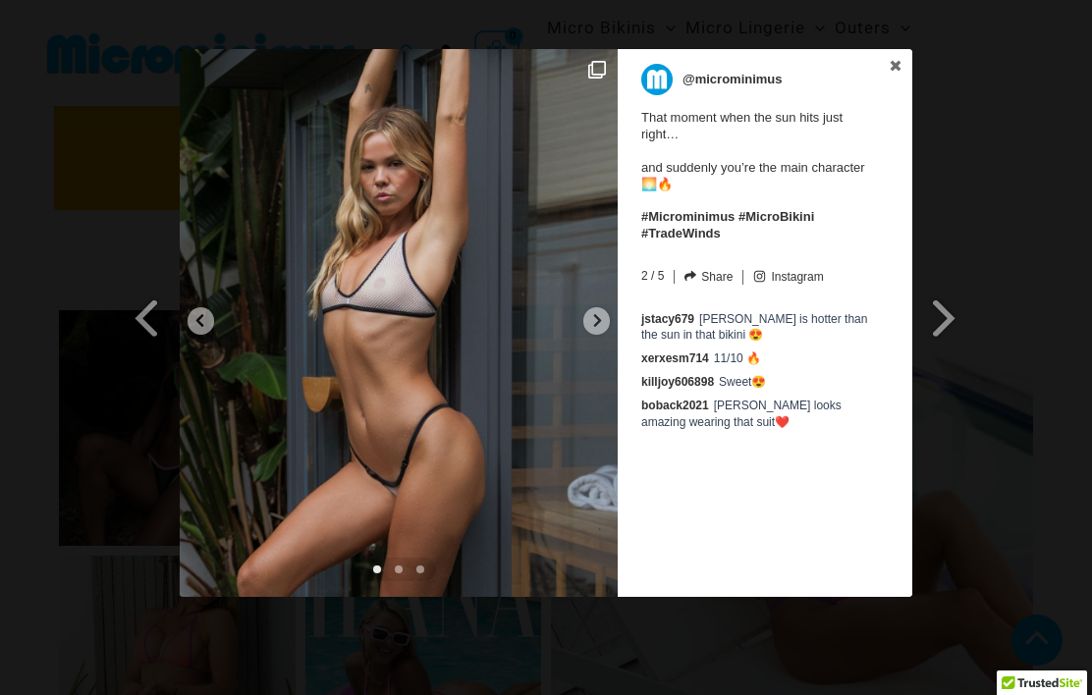
click at [949, 337] on span at bounding box center [944, 318] width 33 height 44
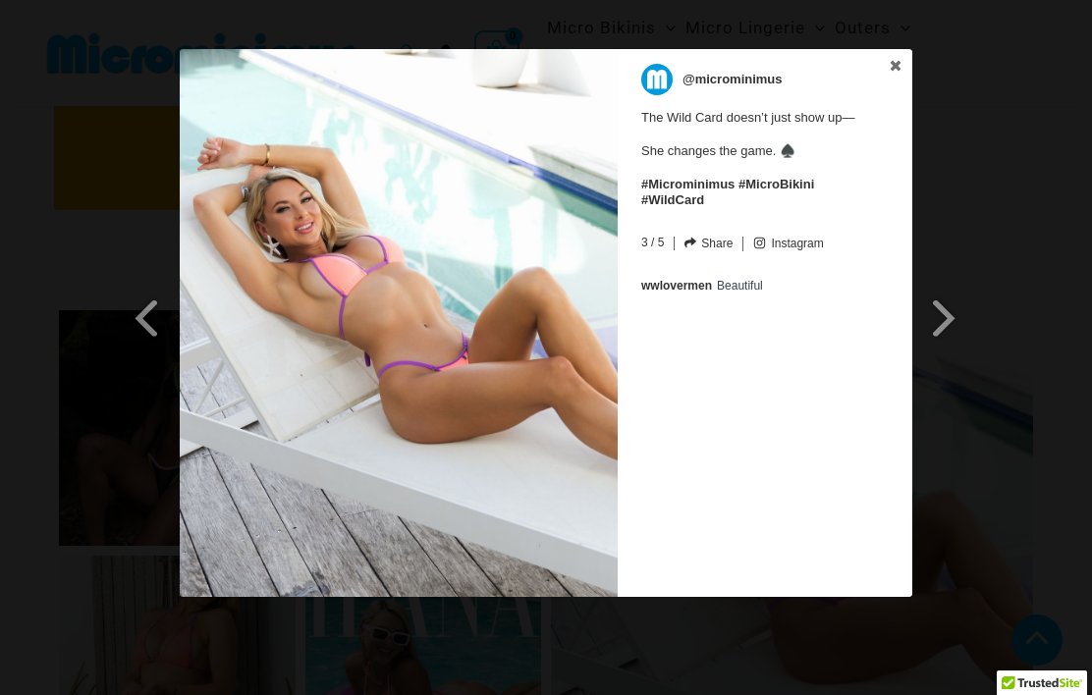
click at [951, 336] on span at bounding box center [944, 318] width 33 height 44
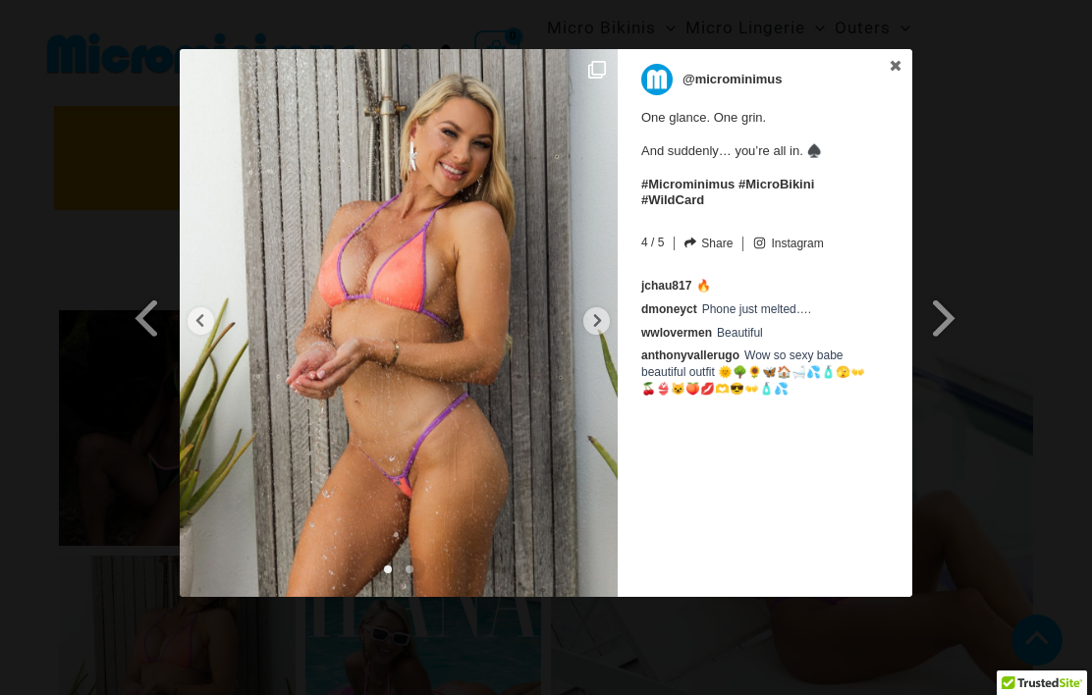
click at [591, 322] on icon at bounding box center [597, 320] width 15 height 15
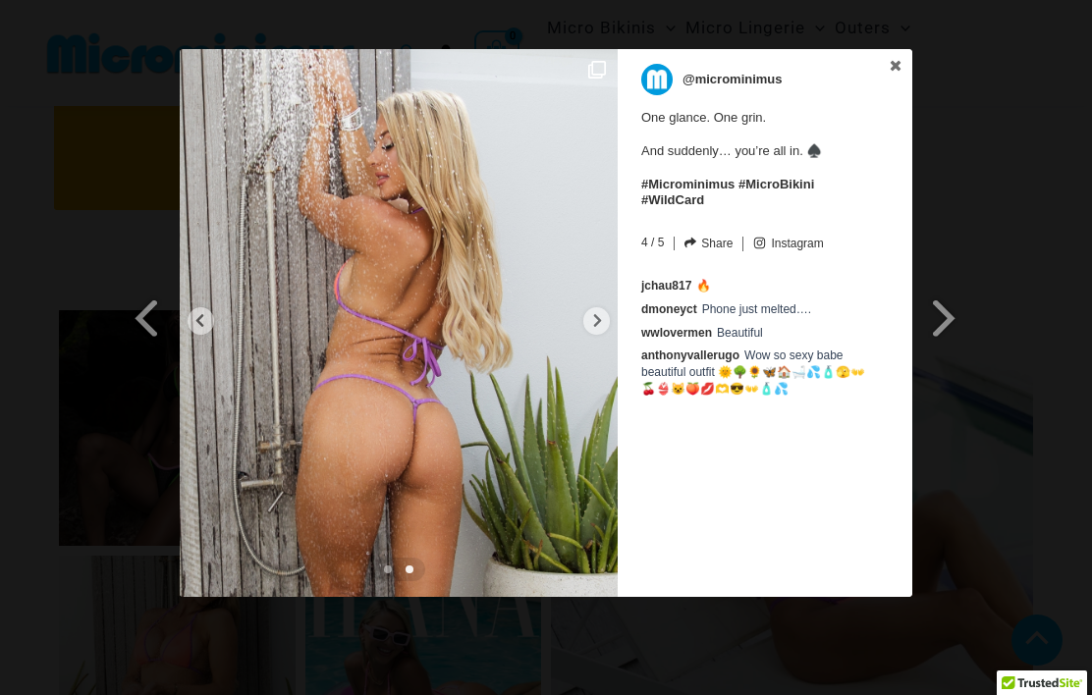
click at [589, 320] on div at bounding box center [596, 320] width 27 height 27
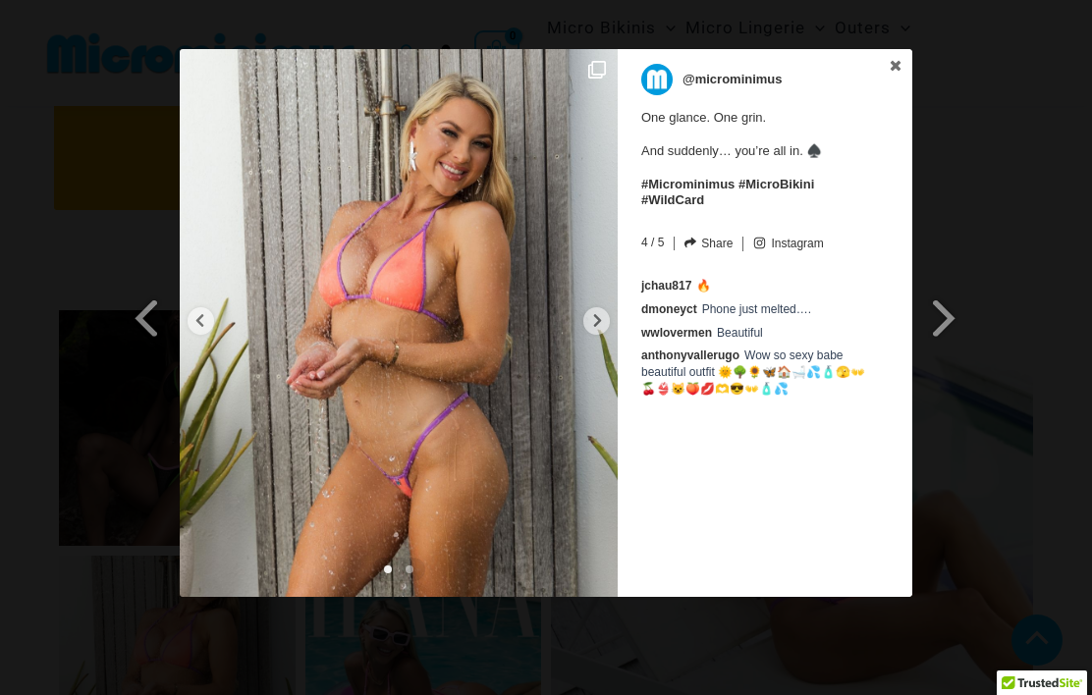
click at [910, 70] on link at bounding box center [895, 66] width 33 height 35
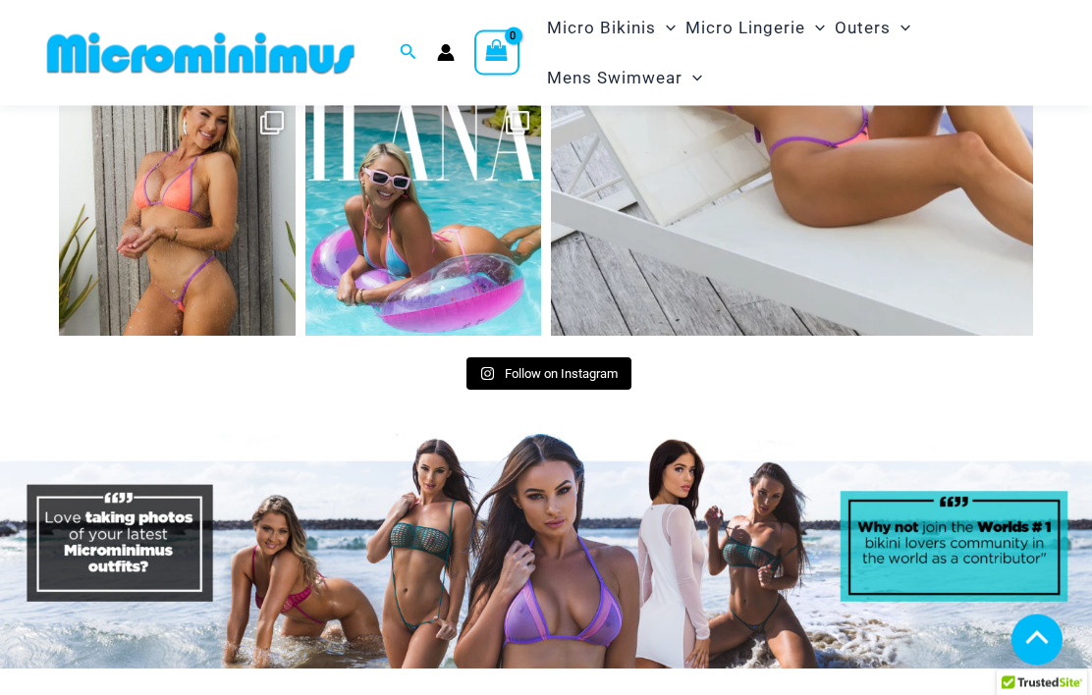
scroll to position [7715, 0]
click at [533, 366] on span "Follow on Instagram" at bounding box center [561, 373] width 113 height 15
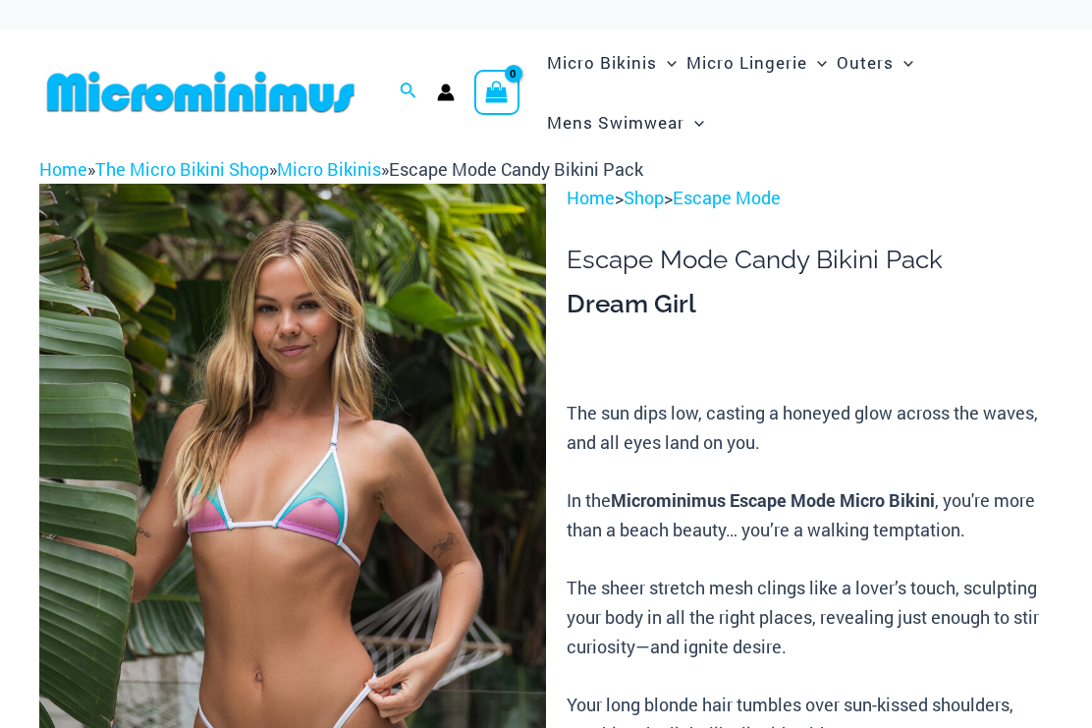
scroll to position [1005, 0]
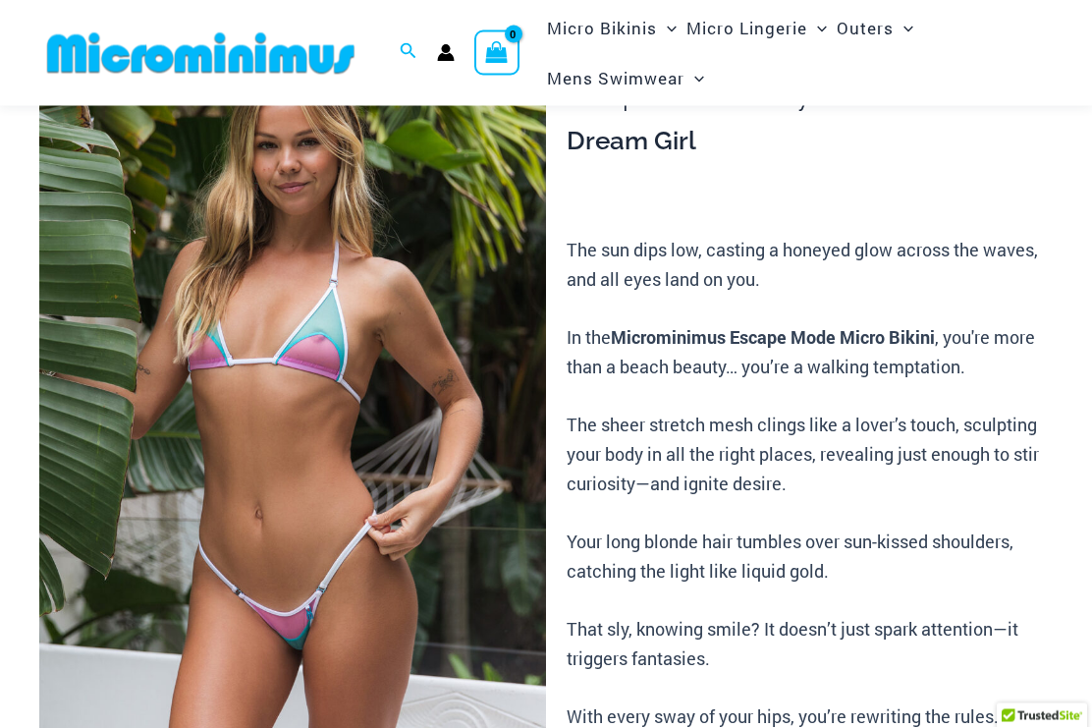
click at [98, 218] on img at bounding box center [292, 402] width 507 height 760
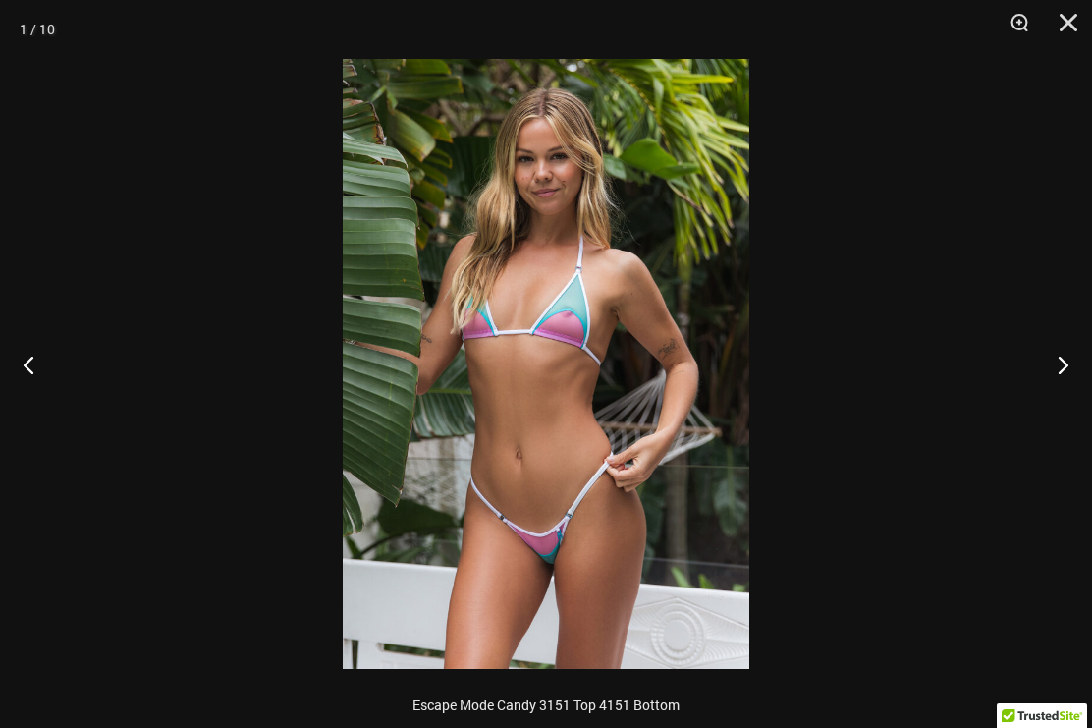
click at [1065, 369] on button "Next" at bounding box center [1055, 364] width 74 height 98
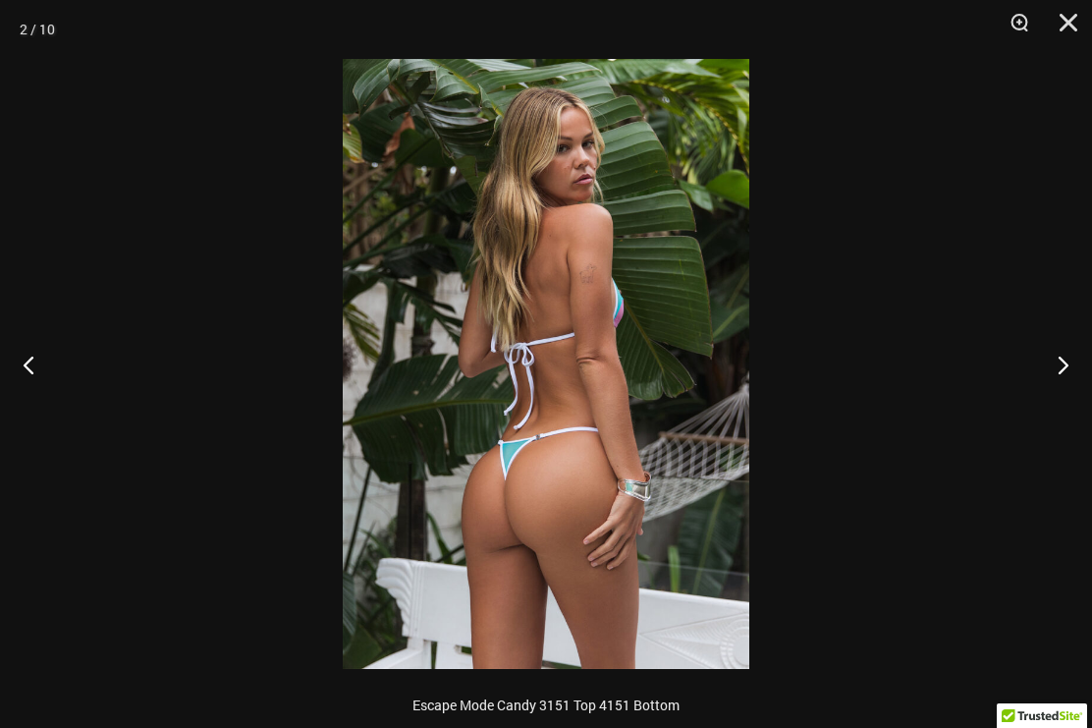
click at [1063, 364] on button "Next" at bounding box center [1055, 364] width 74 height 98
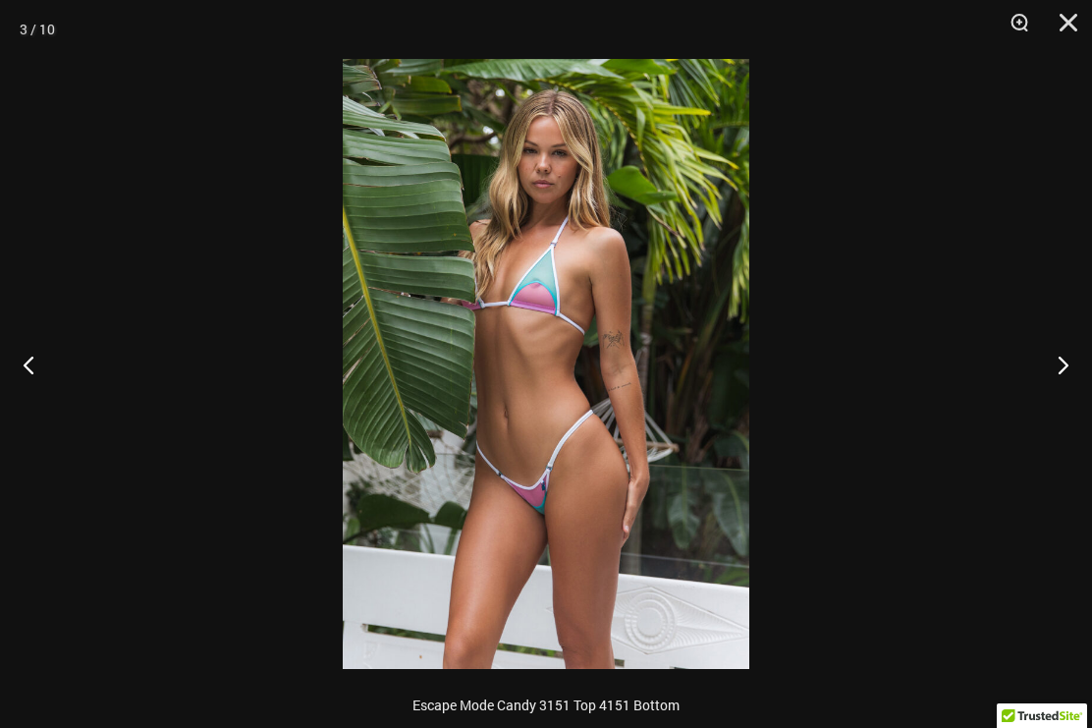
click at [1069, 366] on button "Next" at bounding box center [1055, 364] width 74 height 98
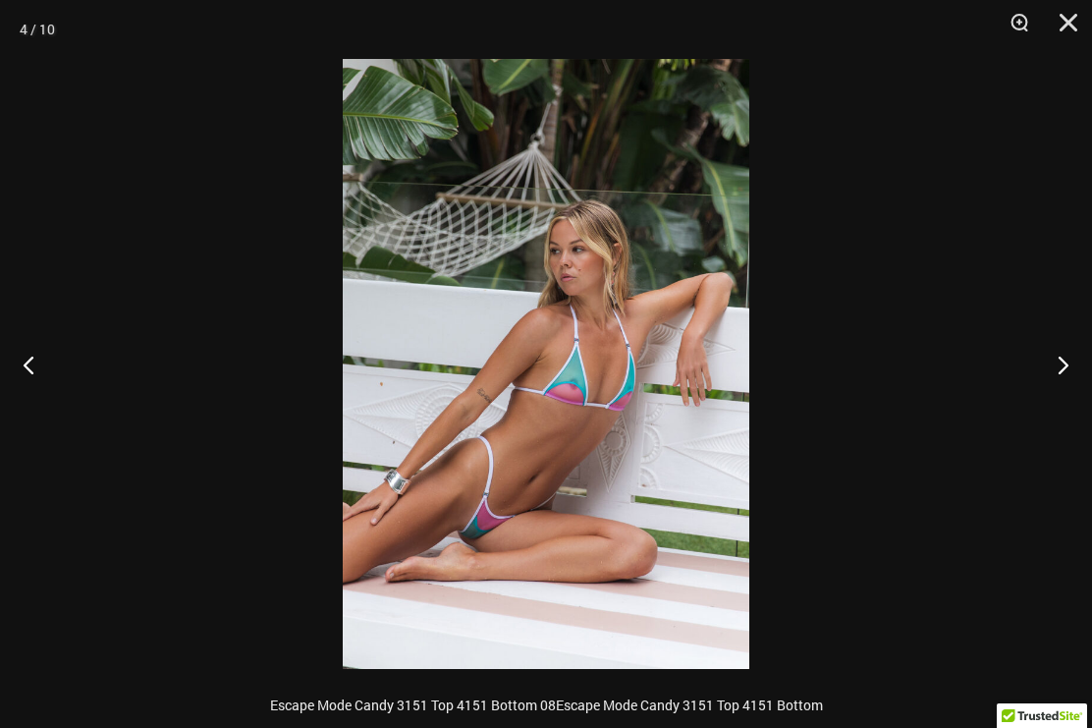
click at [1066, 357] on button "Next" at bounding box center [1055, 364] width 74 height 98
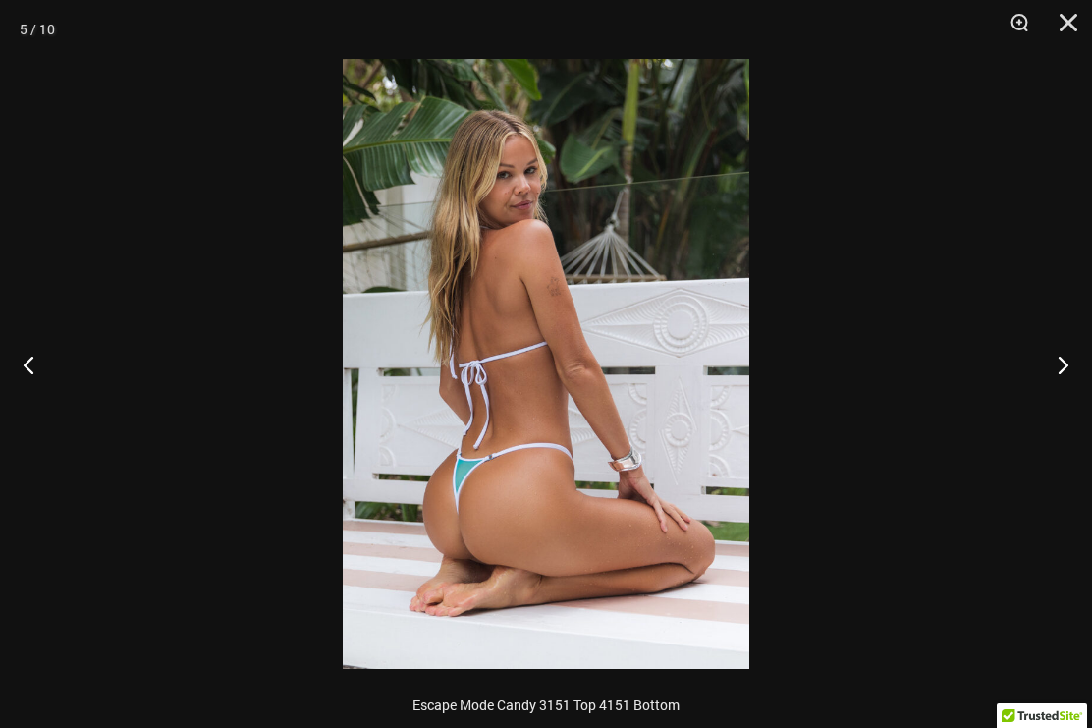
click at [1066, 361] on button "Next" at bounding box center [1055, 364] width 74 height 98
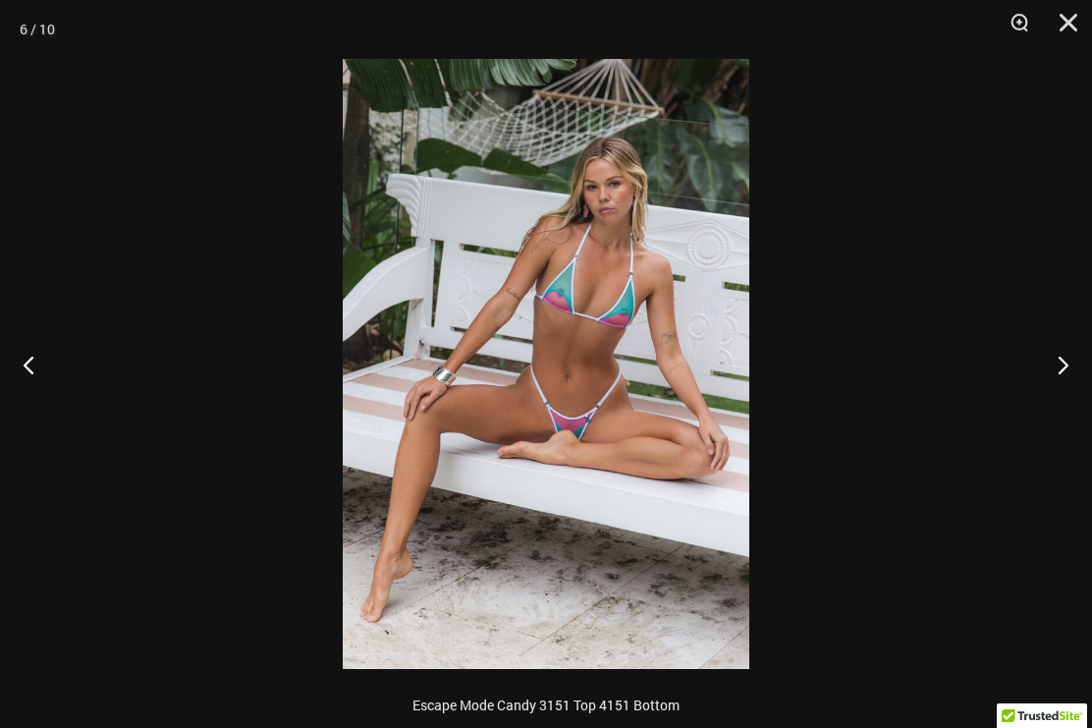
click at [1067, 365] on button "Next" at bounding box center [1055, 364] width 74 height 98
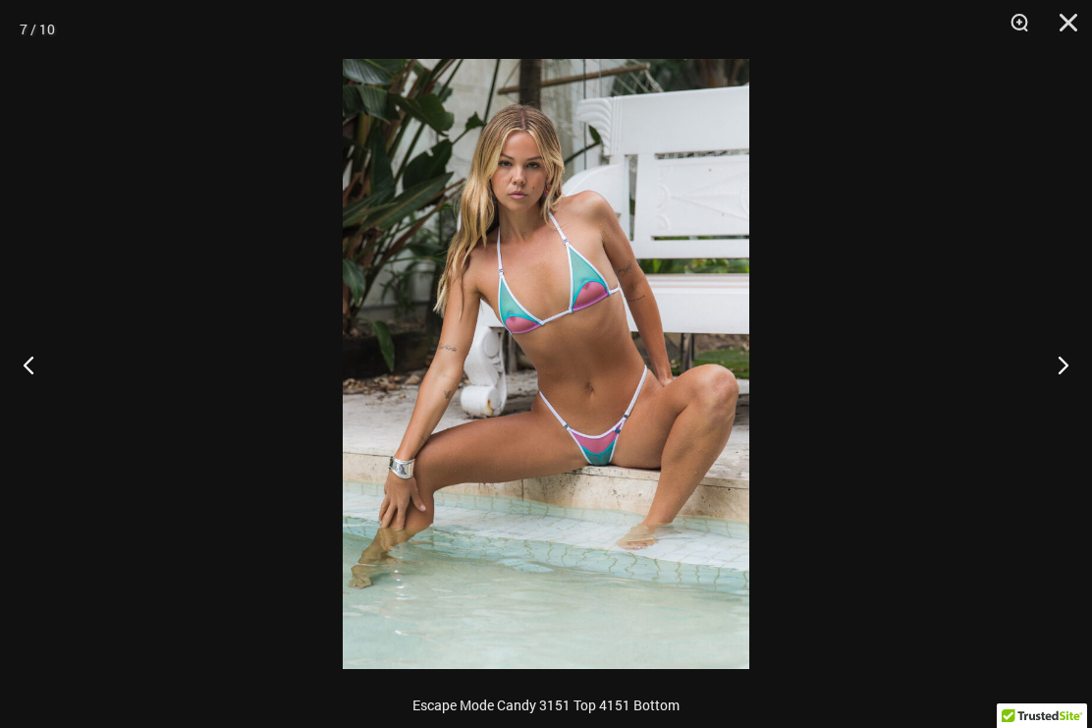
click at [1067, 346] on button "Next" at bounding box center [1055, 364] width 74 height 98
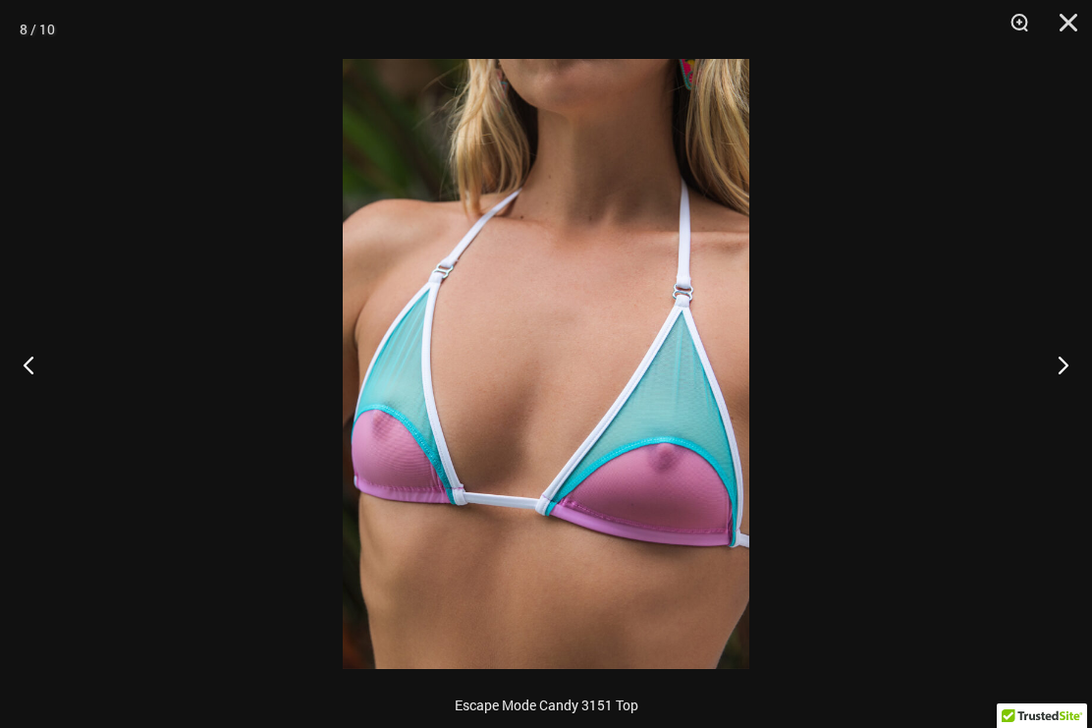
click at [1070, 349] on button "Next" at bounding box center [1055, 364] width 74 height 98
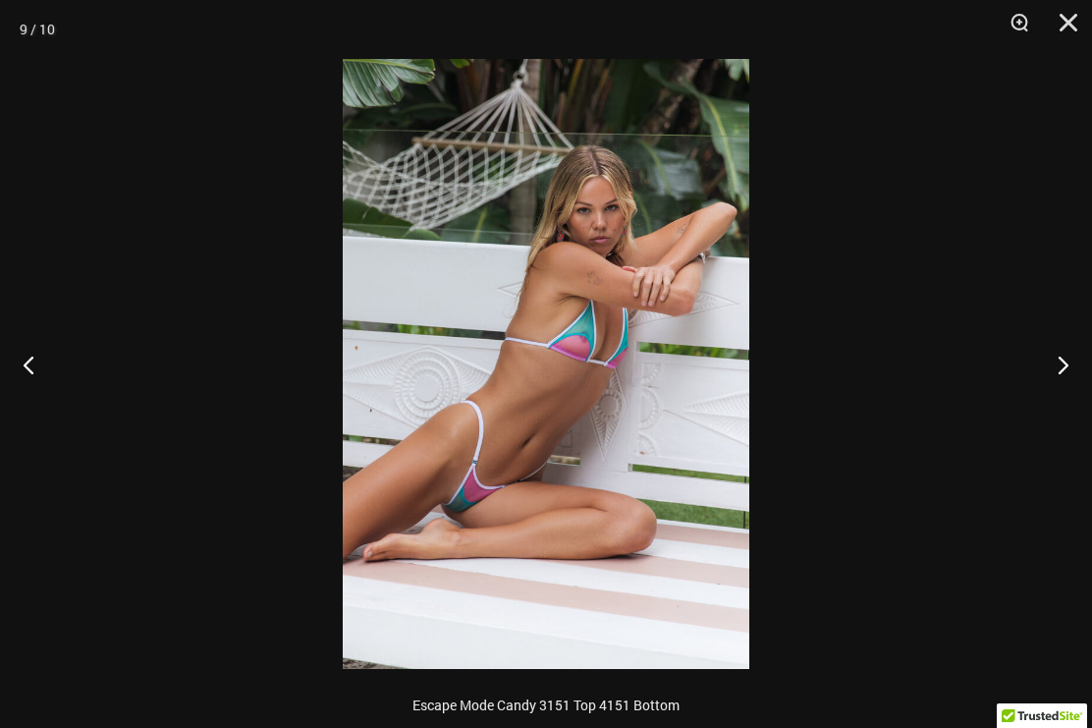
click at [1070, 349] on button "Next" at bounding box center [1055, 364] width 74 height 98
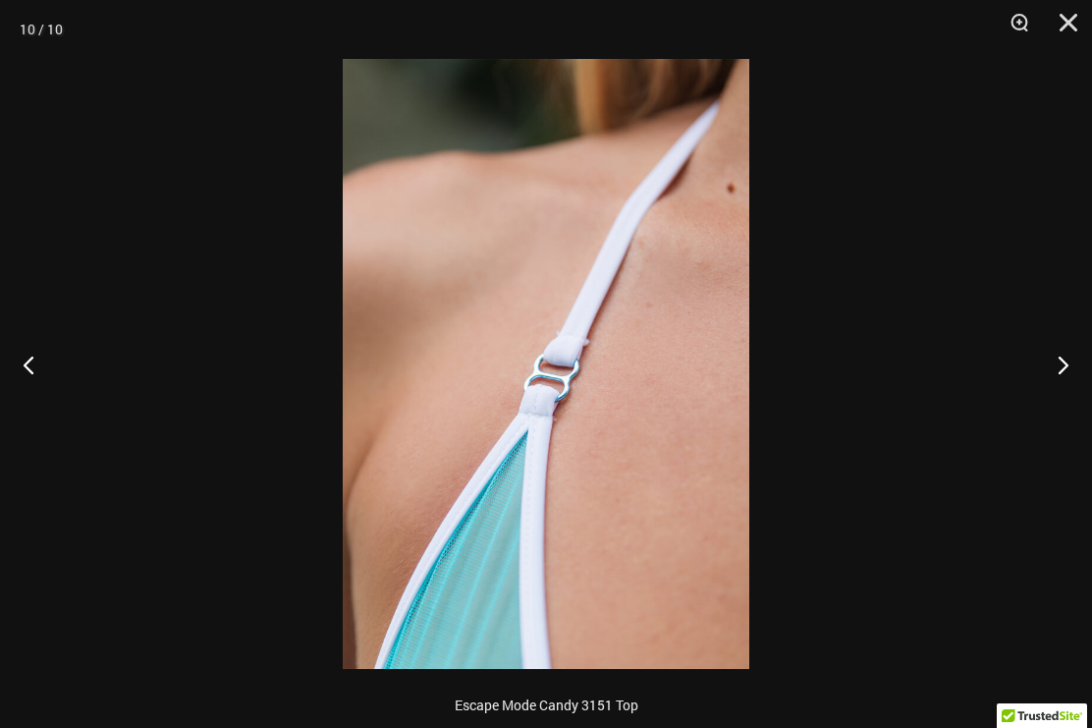
click at [1072, 353] on button "Next" at bounding box center [1055, 364] width 74 height 98
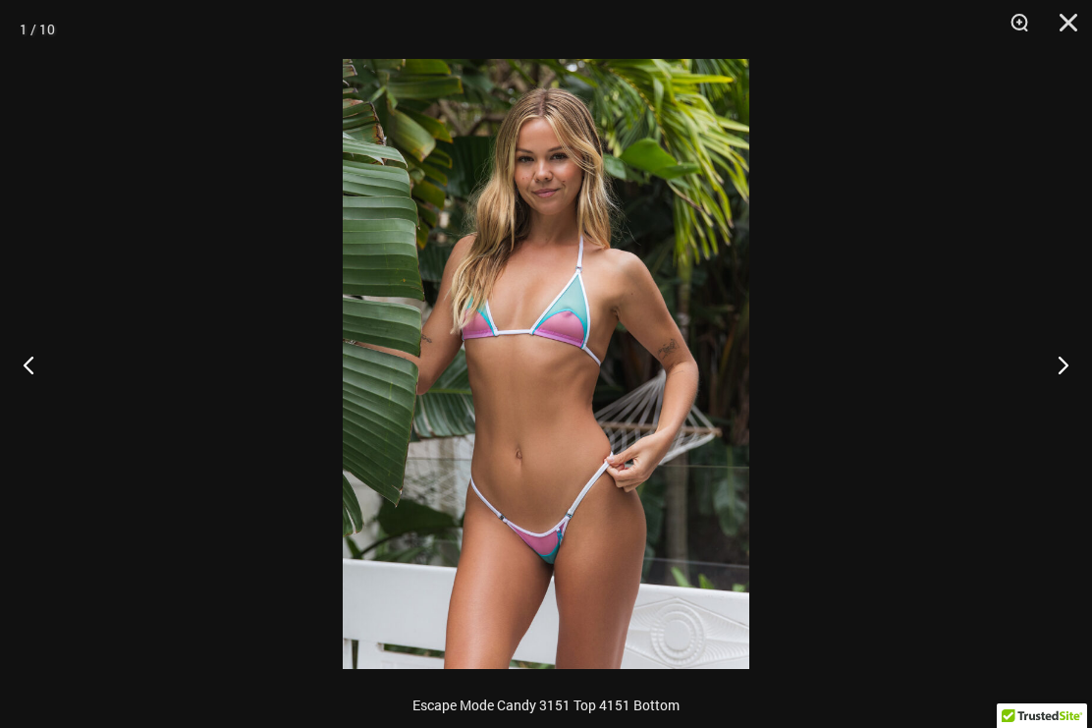
click at [1075, 354] on button "Next" at bounding box center [1055, 364] width 74 height 98
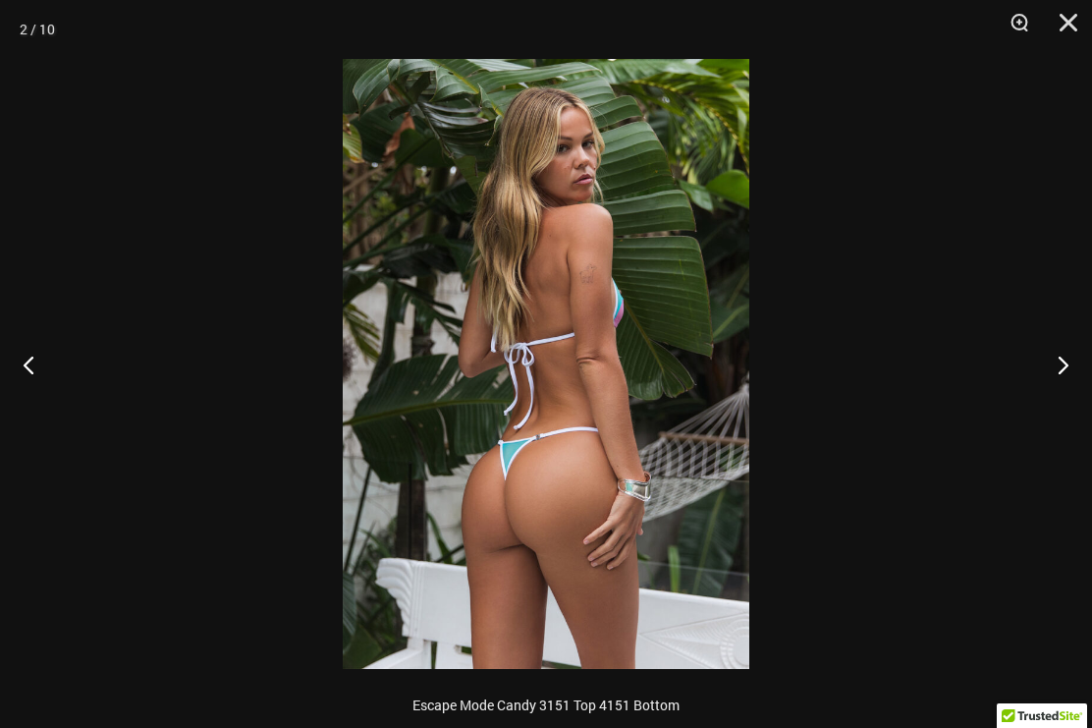
scroll to position [142, 0]
